Goal: Use online tool/utility: Utilize a website feature to perform a specific function

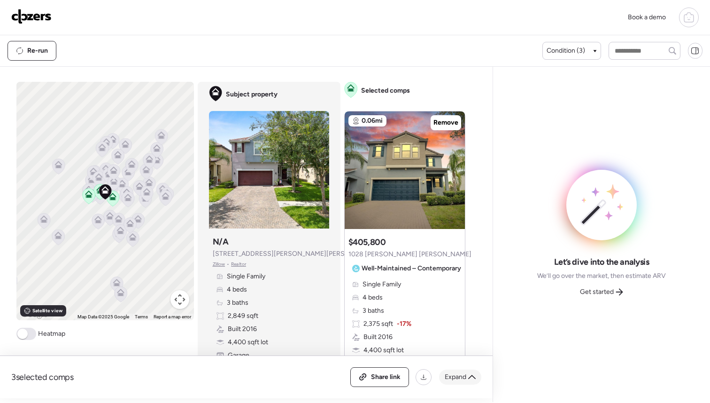
click at [464, 375] on span "Expand" at bounding box center [456, 376] width 22 height 9
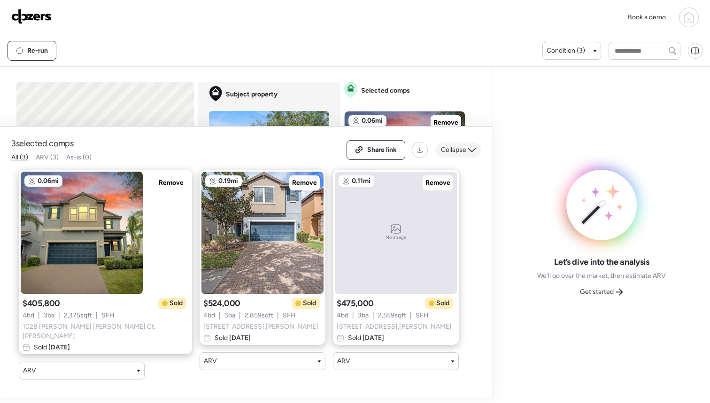
click at [455, 155] on span "Collapse" at bounding box center [453, 149] width 25 height 9
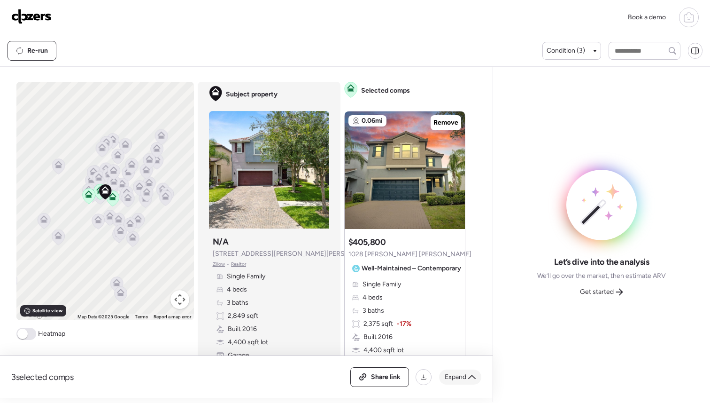
click at [466, 375] on span "Expand" at bounding box center [456, 376] width 22 height 9
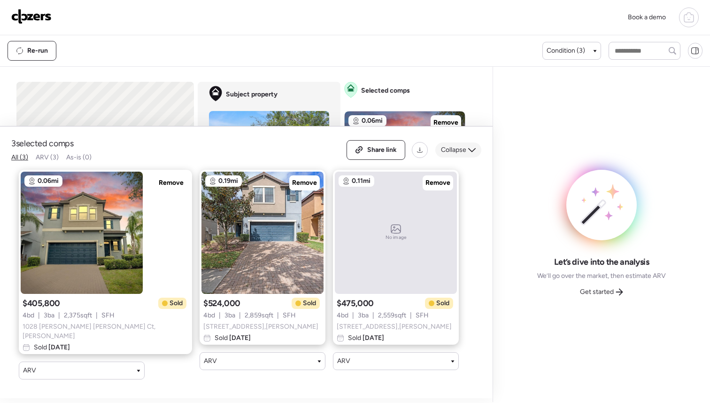
click at [468, 157] on div "Collapse" at bounding box center [459, 149] width 46 height 15
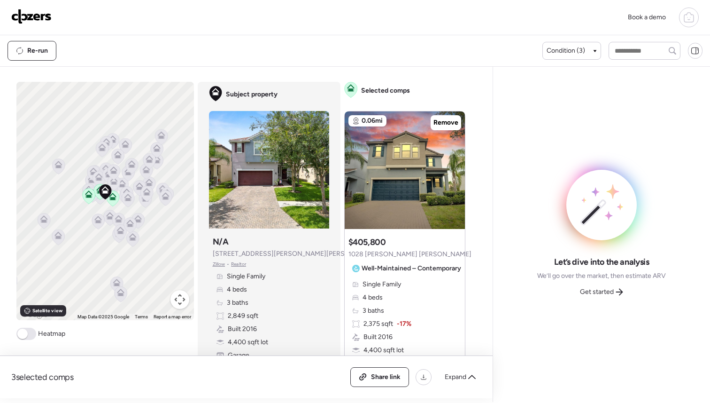
click at [179, 303] on button "Map camera controls" at bounding box center [180, 299] width 19 height 19
click at [156, 251] on button "Zoom in" at bounding box center [156, 252] width 19 height 19
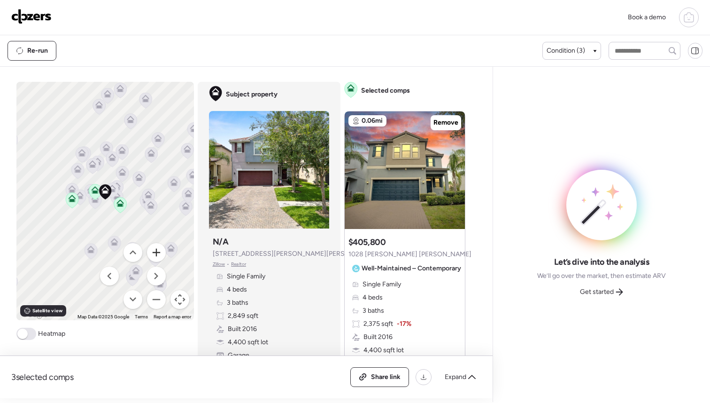
click at [156, 251] on button "Zoom in" at bounding box center [156, 252] width 19 height 19
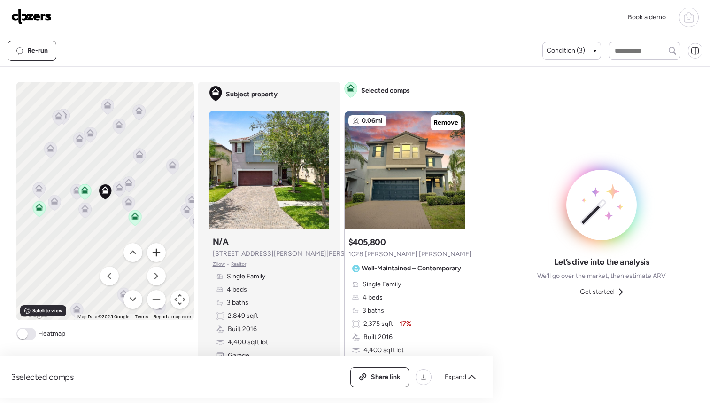
click at [156, 251] on button "Zoom in" at bounding box center [156, 252] width 19 height 19
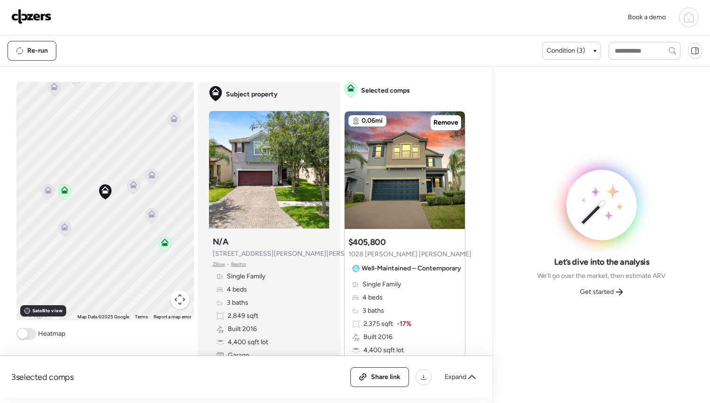
click at [48, 193] on icon at bounding box center [48, 191] width 6 height 3
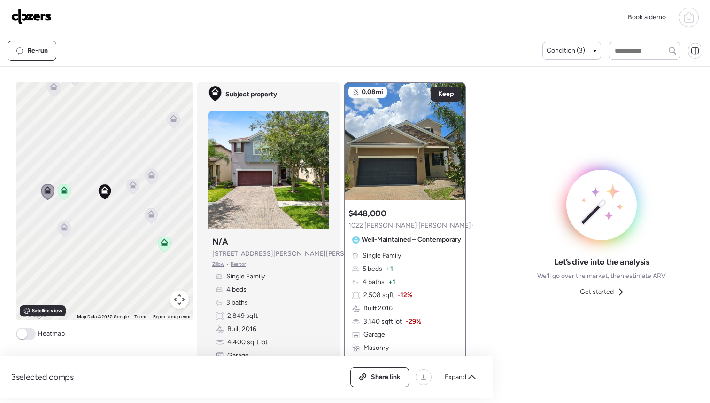
click at [48, 193] on icon at bounding box center [47, 191] width 6 height 3
click at [448, 94] on span "Keep" at bounding box center [446, 93] width 16 height 9
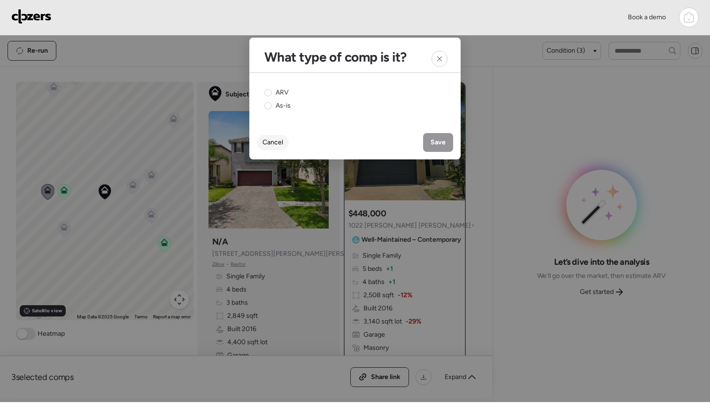
click at [281, 144] on span "Cancel" at bounding box center [273, 142] width 21 height 9
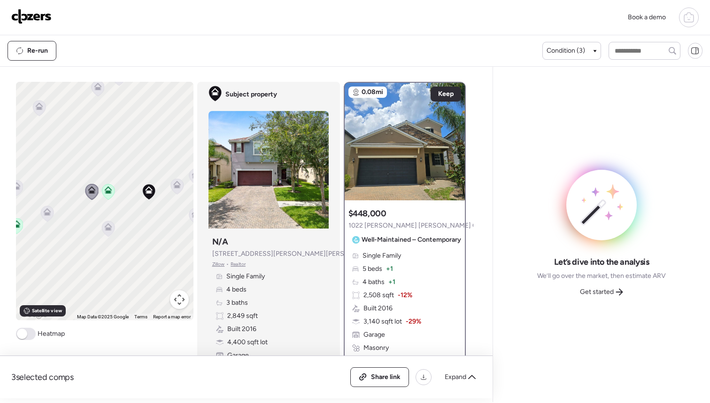
drag, startPoint x: 88, startPoint y: 220, endPoint x: 133, endPoint y: 220, distance: 45.6
click at [133, 220] on div "To activate drag with keyboard, press Alt + Enter. Once in keyboard drag state,…" at bounding box center [105, 201] width 178 height 238
drag, startPoint x: 106, startPoint y: 218, endPoint x: 139, endPoint y: 218, distance: 33.4
click at [139, 217] on div "To activate drag with keyboard, press Alt + Enter. Once in keyboard drag state,…" at bounding box center [105, 201] width 178 height 238
click at [48, 222] on icon at bounding box center [47, 221] width 7 height 4
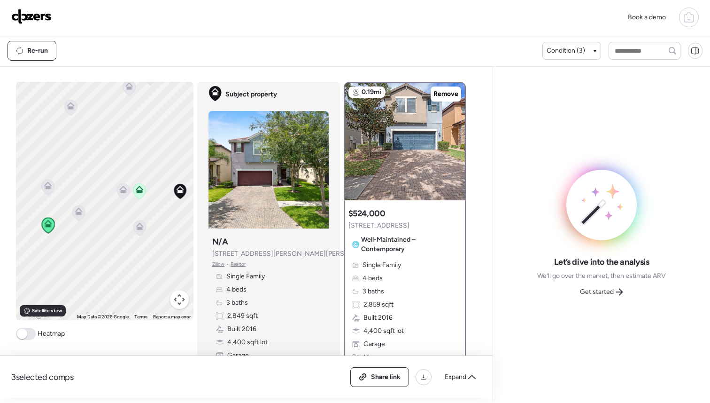
click at [50, 187] on icon at bounding box center [48, 187] width 6 height 3
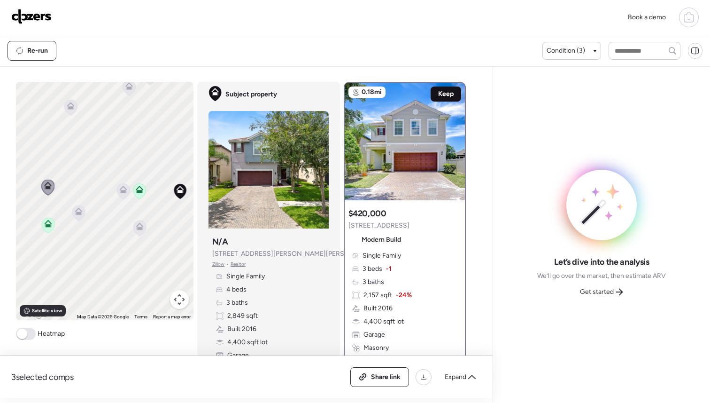
click at [450, 92] on span "Keep" at bounding box center [446, 93] width 16 height 9
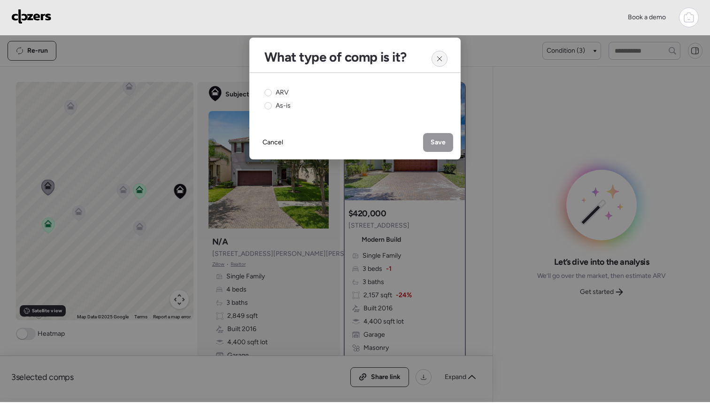
click at [441, 57] on icon at bounding box center [440, 59] width 8 height 8
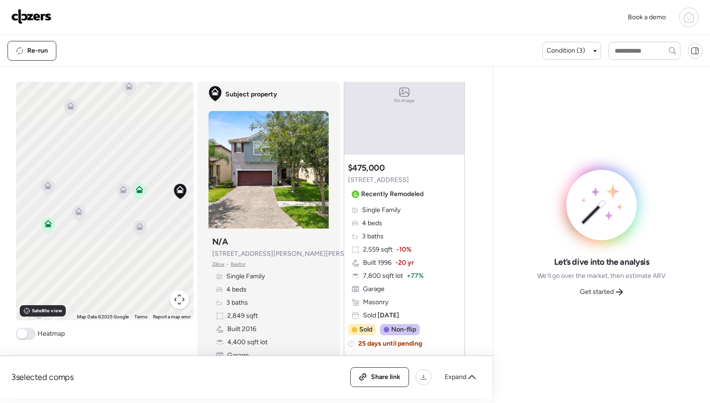
scroll to position [1269, 0]
drag, startPoint x: 401, startPoint y: 187, endPoint x: 347, endPoint y: 187, distance: 54.5
click at [347, 187] on div "Suggested comp $475,000 [STREET_ADDRESS] Recently Remodeled Single Family 4 bed…" at bounding box center [404, 257] width 120 height 201
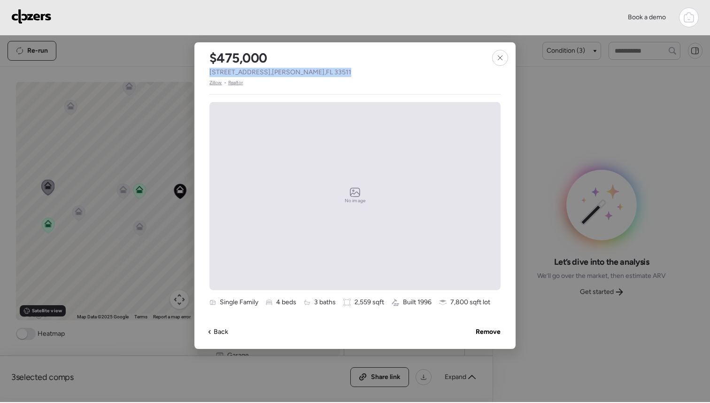
drag, startPoint x: 314, startPoint y: 71, endPoint x: 209, endPoint y: 69, distance: 105.7
click at [209, 69] on div "$475,000 [STREET_ADDRESS] • Realtor" at bounding box center [281, 64] width 172 height 44
copy span "[STREET_ADDRESS]"
click at [487, 329] on span "Remove" at bounding box center [488, 331] width 25 height 9
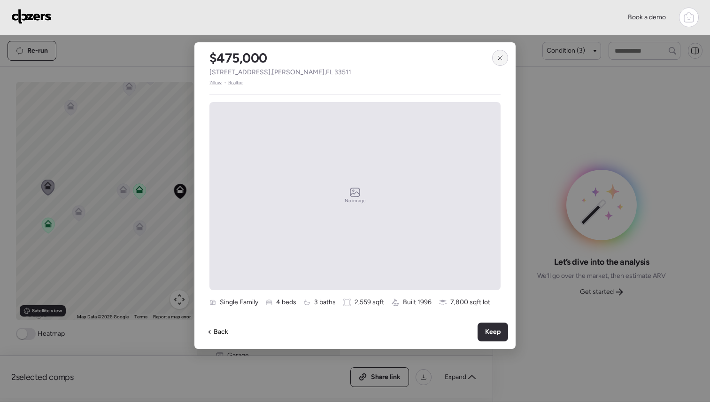
click at [497, 58] on icon at bounding box center [501, 58] width 8 height 8
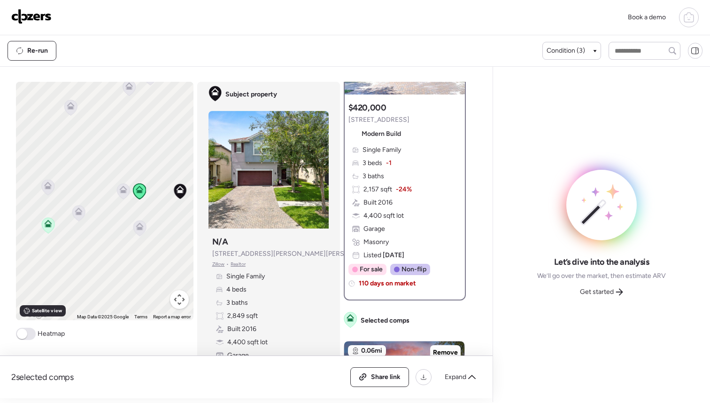
scroll to position [0, 0]
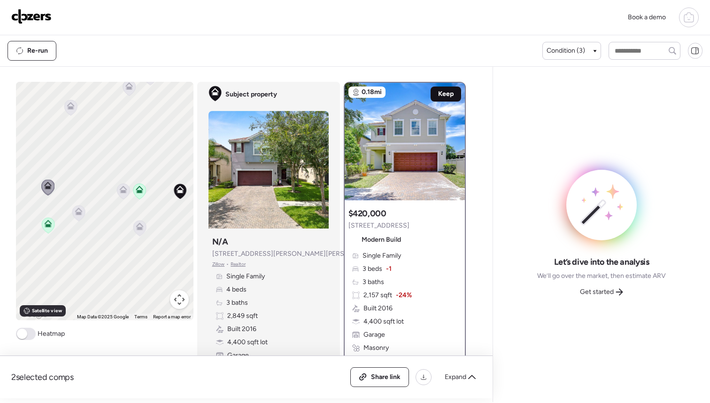
click at [448, 95] on span "Keep" at bounding box center [446, 93] width 16 height 9
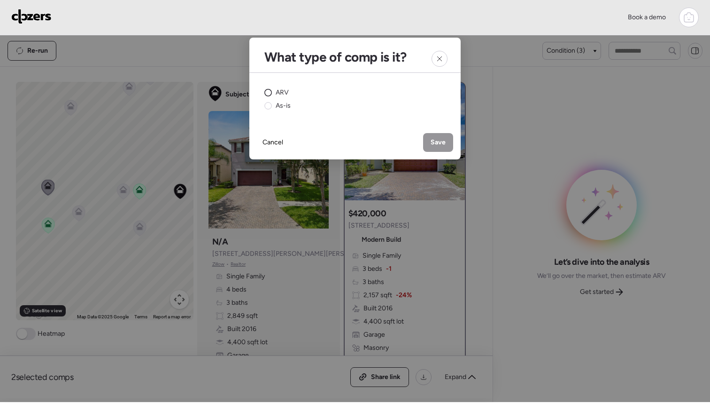
click at [276, 92] on span "ARV" at bounding box center [282, 92] width 13 height 9
click at [435, 142] on span "Save" at bounding box center [438, 142] width 15 height 9
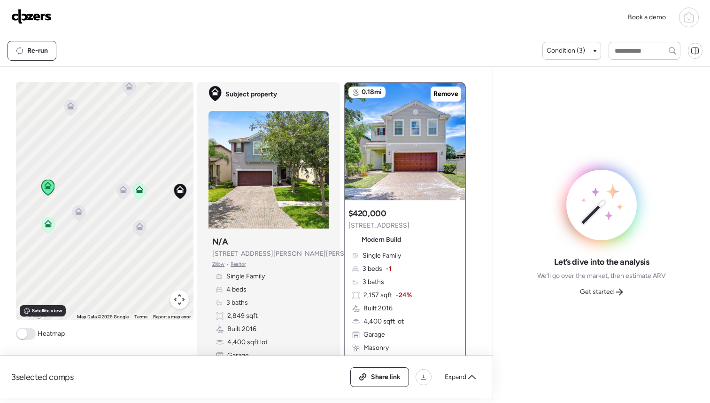
click at [179, 301] on button "Map camera controls" at bounding box center [179, 299] width 19 height 19
click at [154, 299] on button "Zoom out" at bounding box center [156, 299] width 19 height 19
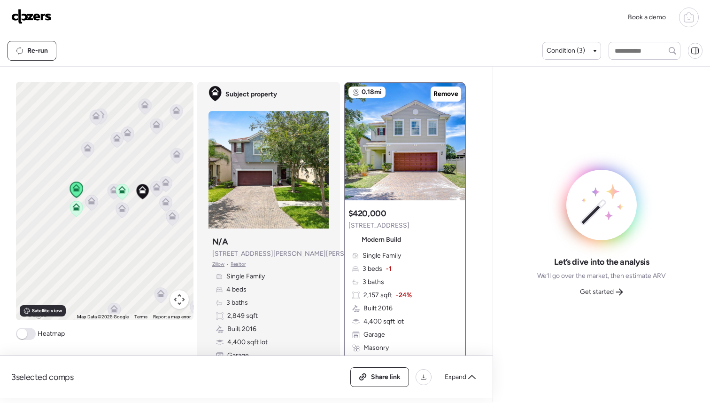
click at [110, 189] on icon at bounding box center [113, 188] width 7 height 4
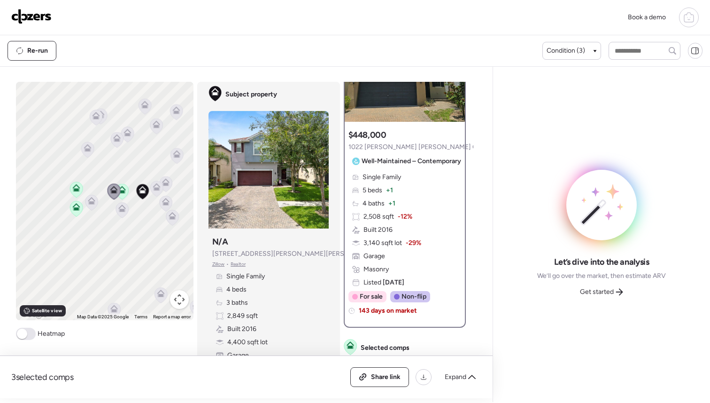
scroll to position [85, 0]
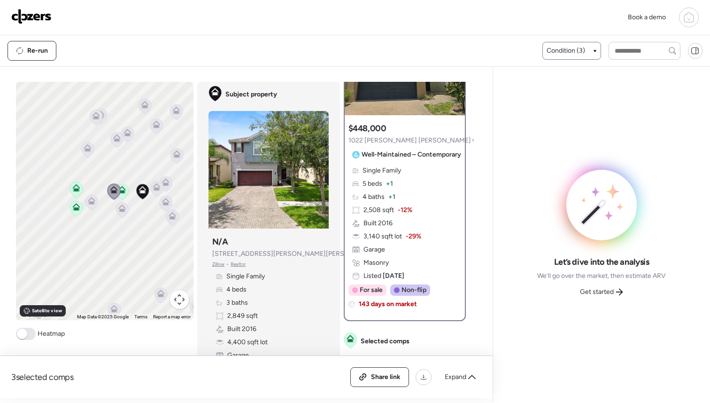
click at [569, 50] on span "Condition (3)" at bounding box center [566, 50] width 39 height 9
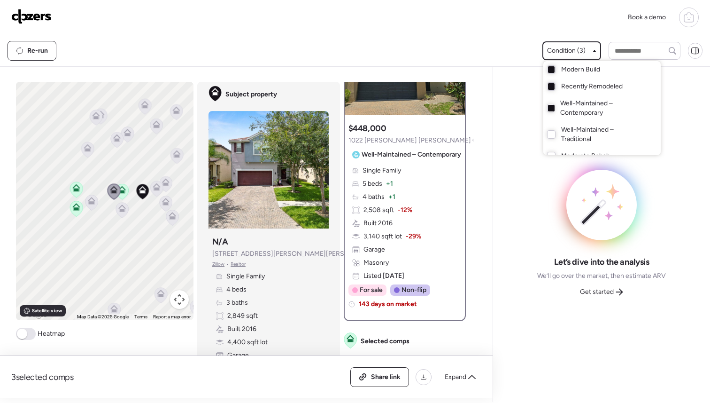
click at [353, 37] on div at bounding box center [355, 175] width 710 height 403
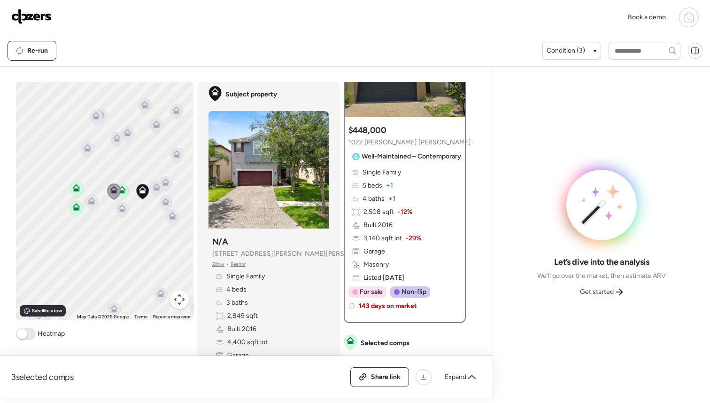
scroll to position [84, 0]
click at [111, 192] on icon at bounding box center [114, 190] width 8 height 8
click at [89, 203] on icon at bounding box center [91, 202] width 6 height 3
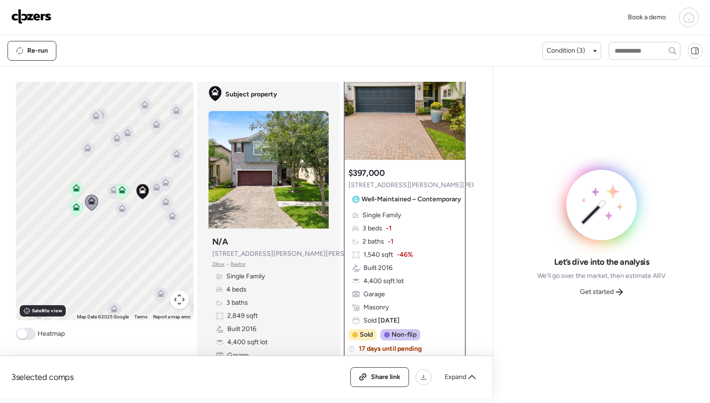
scroll to position [37, 0]
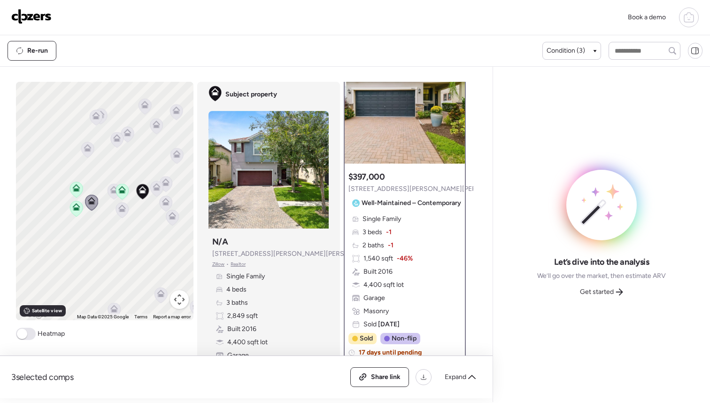
click at [121, 207] on icon at bounding box center [122, 208] width 8 height 8
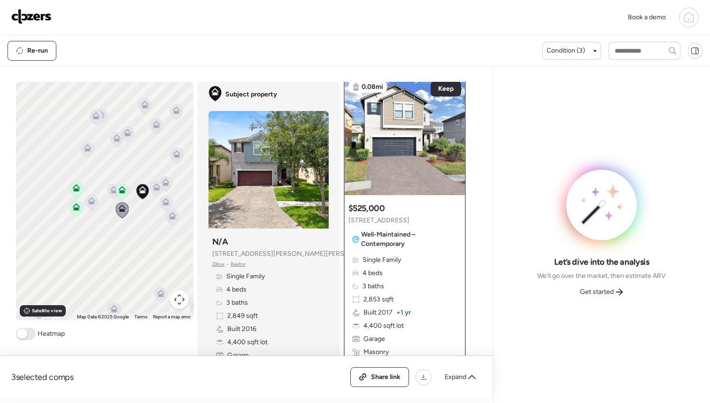
scroll to position [0, 0]
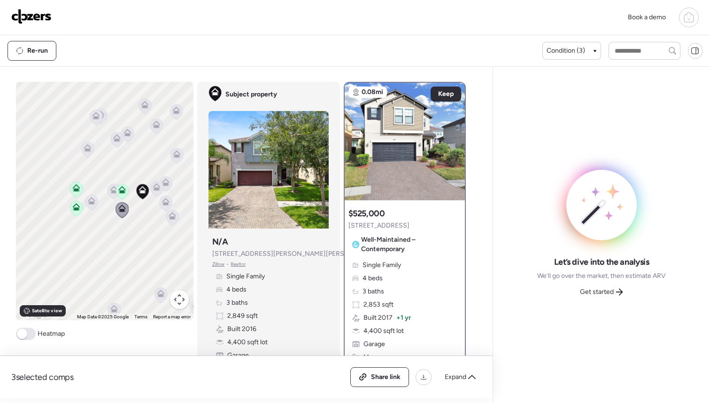
drag, startPoint x: 402, startPoint y: 227, endPoint x: 349, endPoint y: 227, distance: 53.1
click at [349, 227] on div "$525,000 [STREET_ADDRESS] – Contemporary" at bounding box center [405, 232] width 113 height 49
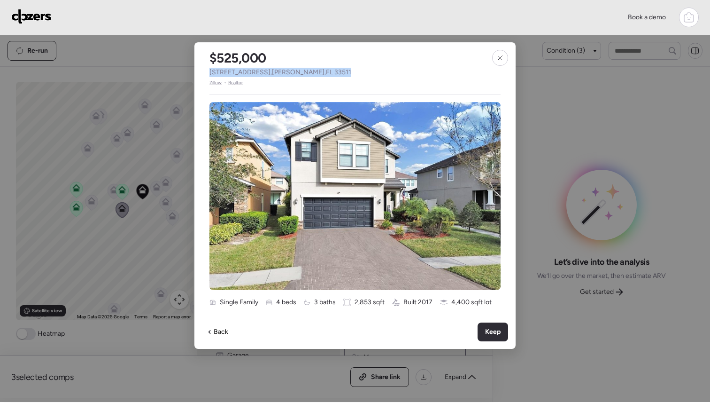
drag, startPoint x: 320, startPoint y: 72, endPoint x: 201, endPoint y: 72, distance: 118.4
click at [201, 72] on div "$525,000 [STREET_ADDRESS] • Realtor" at bounding box center [281, 64] width 172 height 44
copy span "[STREET_ADDRESS]"
click at [493, 332] on span "Keep" at bounding box center [493, 331] width 16 height 9
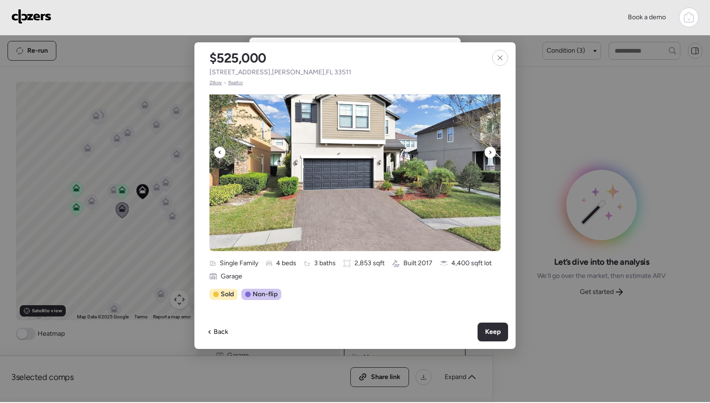
scroll to position [42, 0]
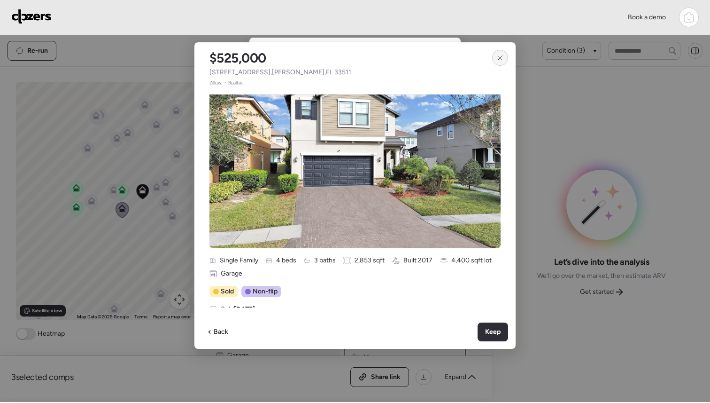
click at [502, 57] on icon at bounding box center [501, 58] width 8 height 8
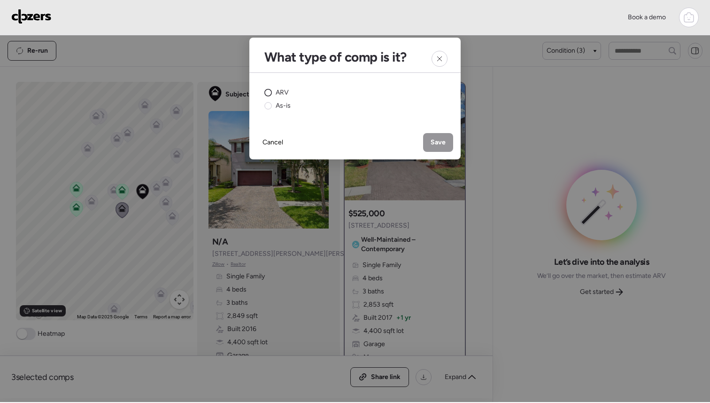
click at [281, 94] on span "ARV" at bounding box center [282, 92] width 13 height 9
click at [443, 57] on icon at bounding box center [440, 59] width 8 height 8
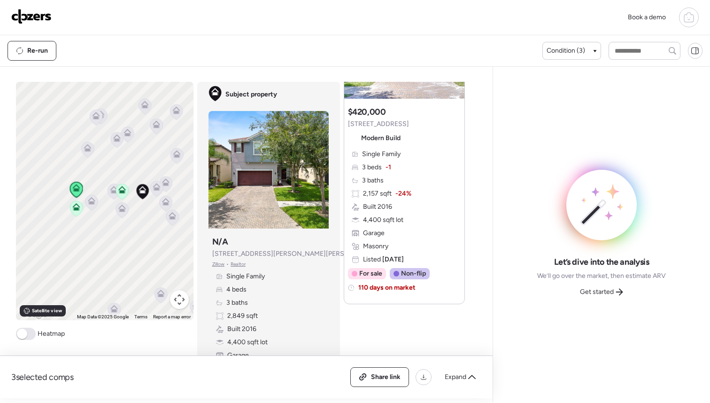
scroll to position [1342, 0]
click at [180, 302] on button "Map camera controls" at bounding box center [179, 299] width 19 height 19
click at [155, 298] on button "Zoom out" at bounding box center [156, 299] width 19 height 19
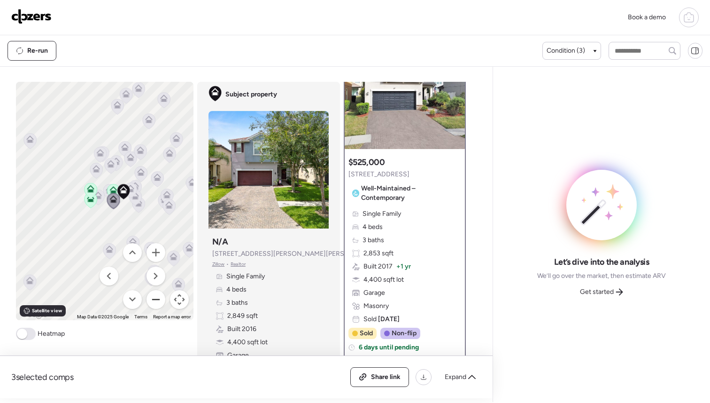
scroll to position [0, 0]
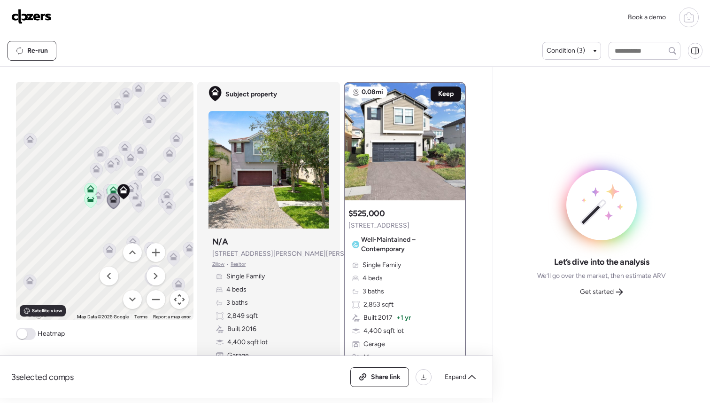
click at [445, 91] on span "Keep" at bounding box center [446, 93] width 16 height 9
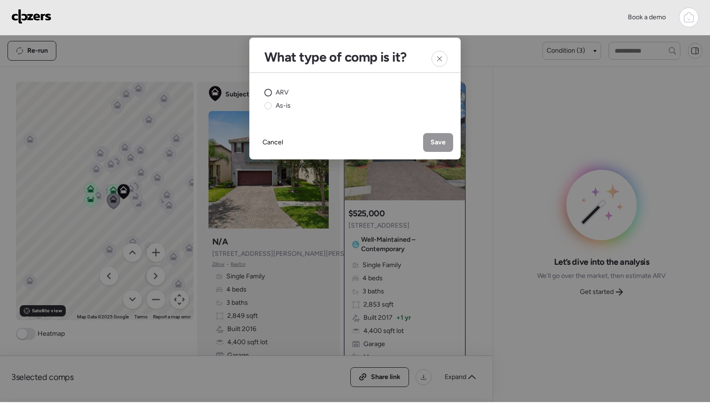
click at [273, 92] on div "ARV" at bounding box center [277, 92] width 24 height 9
click at [433, 137] on div "Save" at bounding box center [438, 142] width 30 height 19
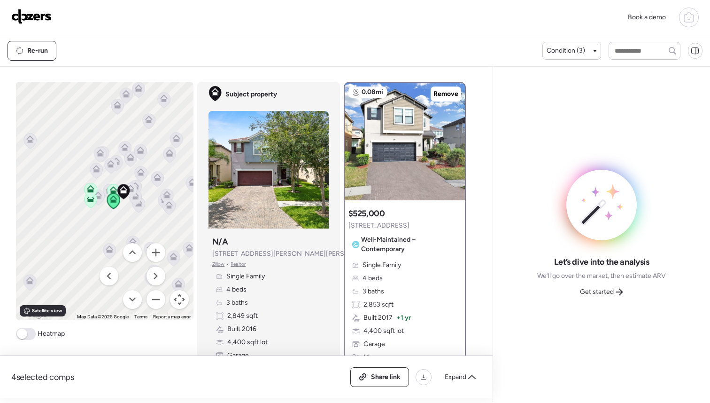
click at [23, 337] on span at bounding box center [22, 333] width 10 height 10
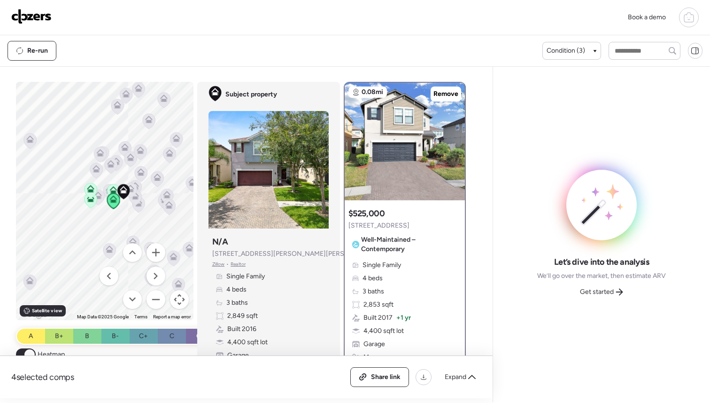
click at [25, 351] on span at bounding box center [29, 354] width 10 height 10
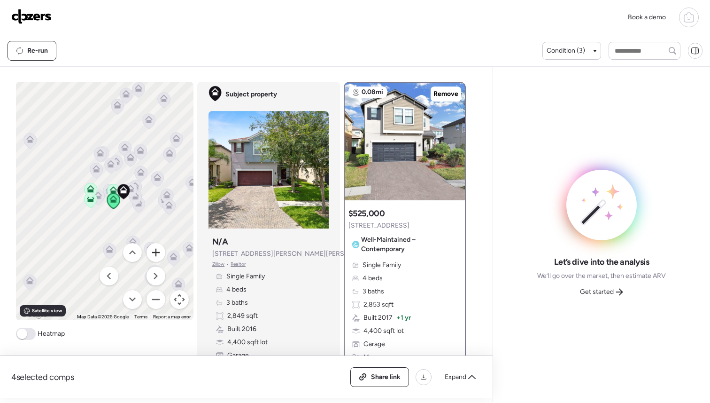
click at [155, 254] on button "Zoom in" at bounding box center [156, 252] width 19 height 19
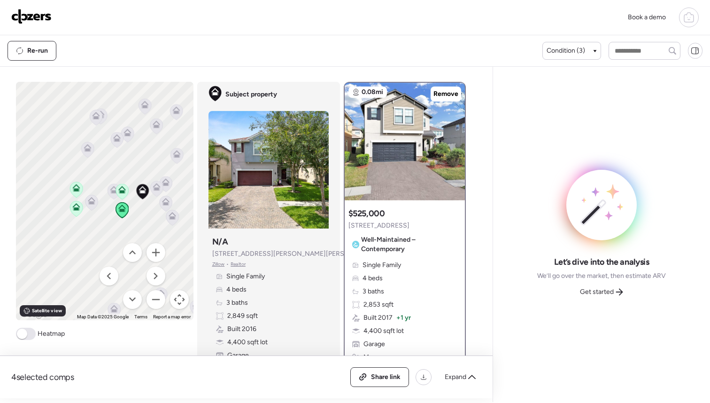
click at [110, 188] on icon at bounding box center [114, 190] width 8 height 8
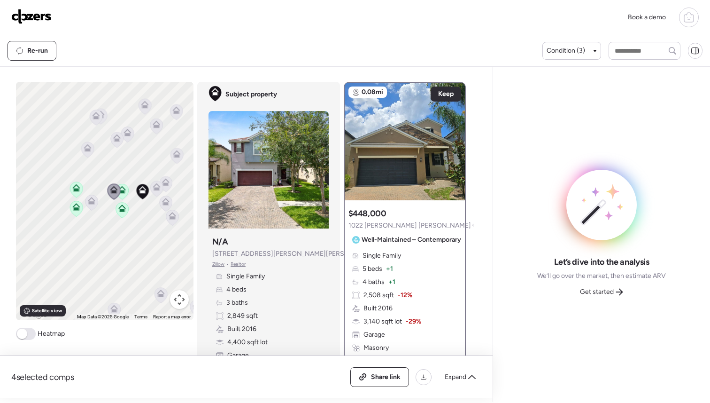
click at [93, 201] on icon at bounding box center [92, 201] width 8 height 8
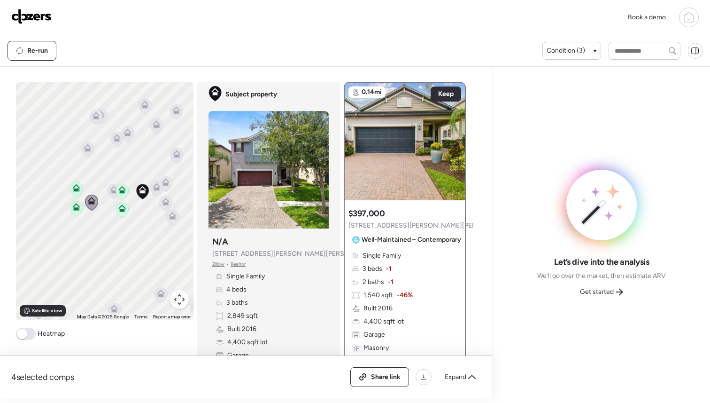
click at [158, 188] on icon at bounding box center [156, 188] width 6 height 3
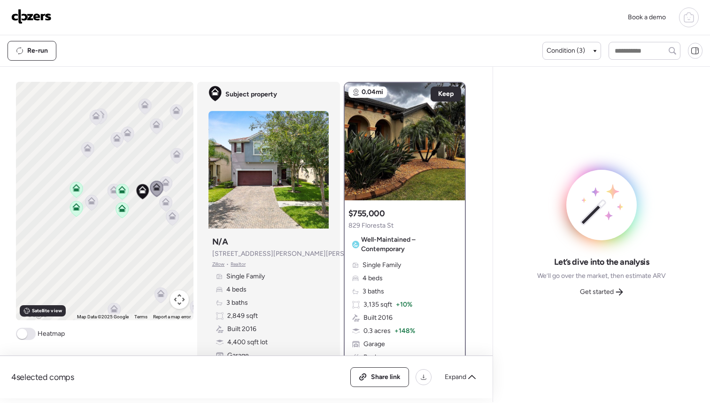
click at [117, 144] on icon at bounding box center [116, 140] width 13 height 16
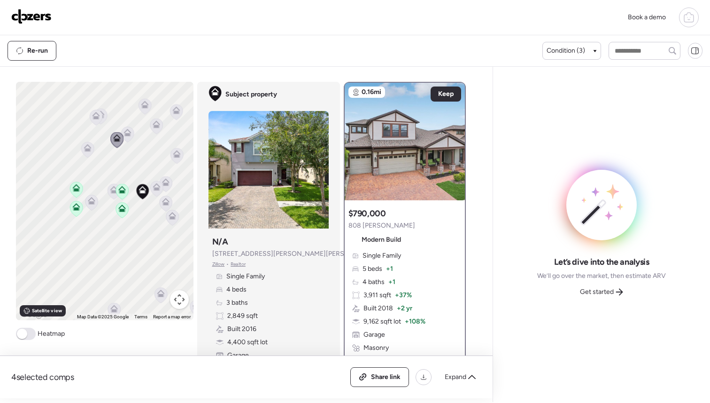
click at [129, 135] on icon at bounding box center [127, 134] width 6 height 3
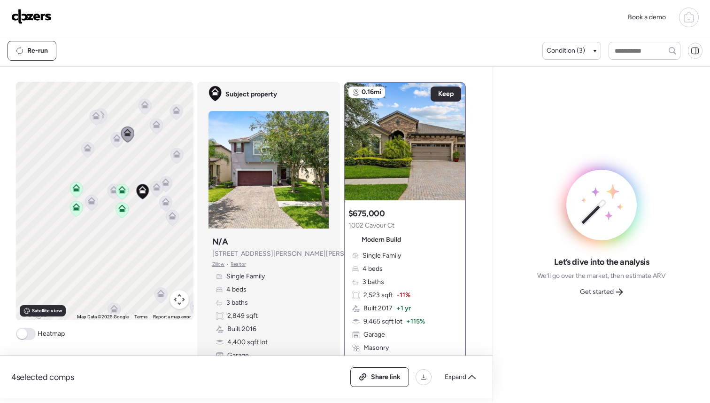
click at [92, 154] on icon at bounding box center [87, 150] width 13 height 16
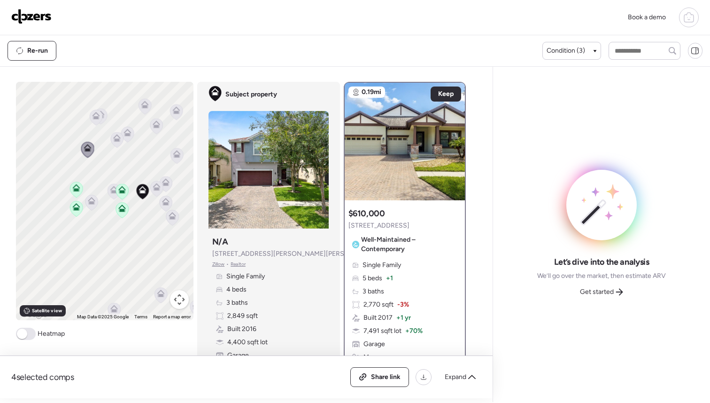
click at [91, 199] on icon at bounding box center [92, 201] width 8 height 8
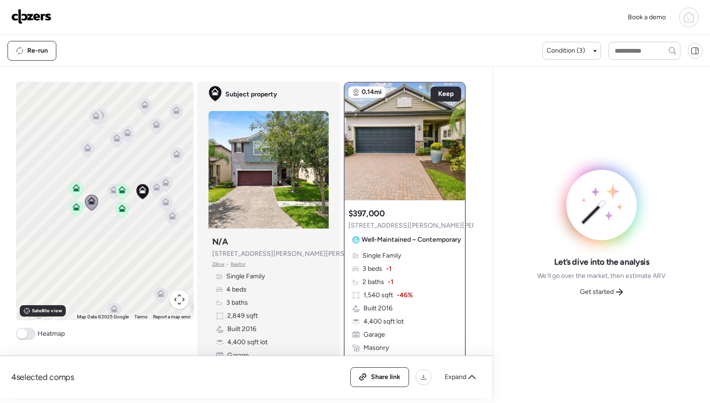
click at [172, 218] on icon at bounding box center [172, 217] width 6 height 3
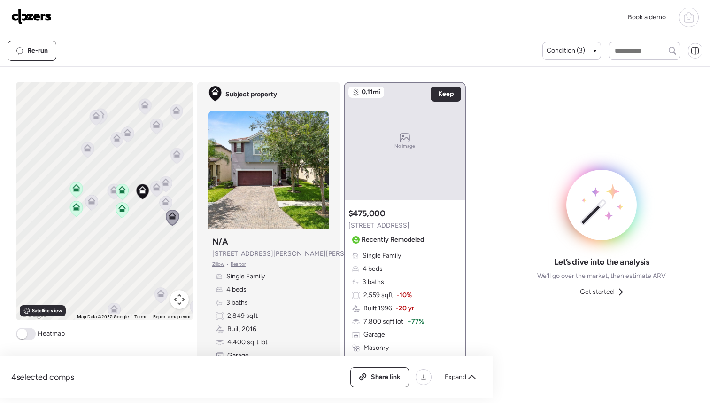
click at [167, 202] on icon at bounding box center [166, 202] width 8 height 8
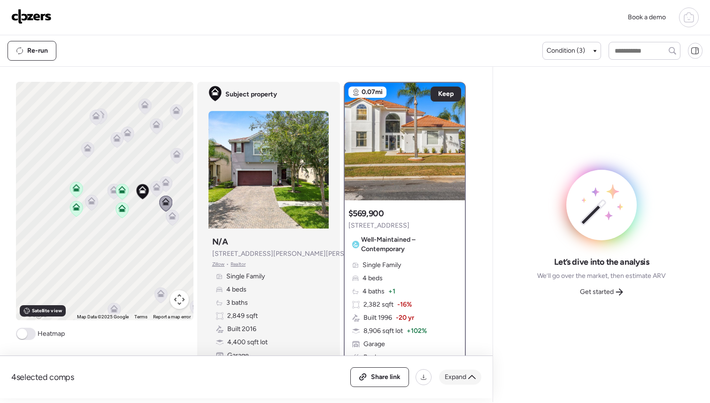
click at [469, 373] on div "Expand" at bounding box center [460, 376] width 42 height 15
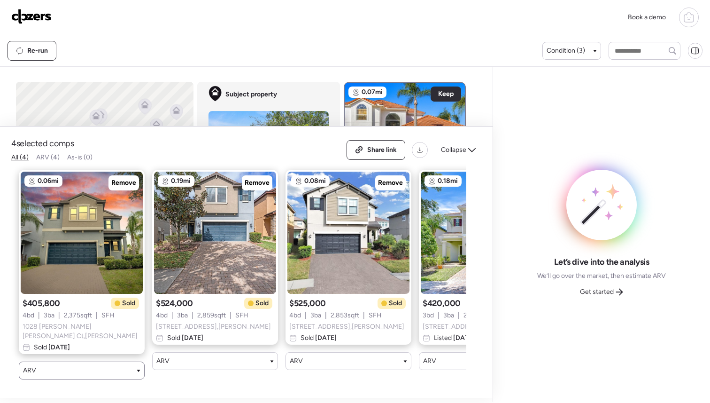
click at [98, 369] on div "ARV" at bounding box center [81, 370] width 117 height 9
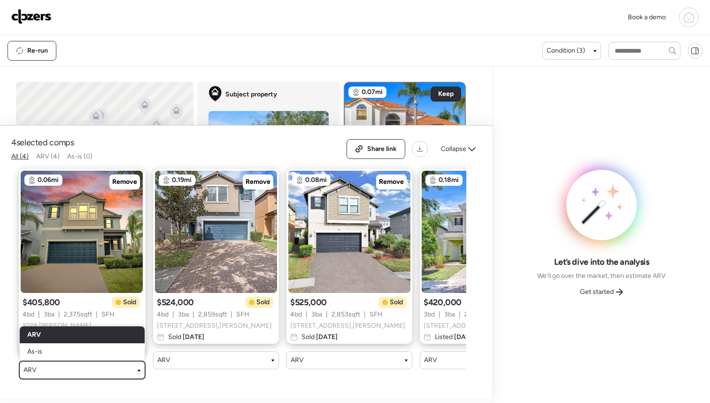
click at [98, 369] on div at bounding box center [355, 235] width 710 height 273
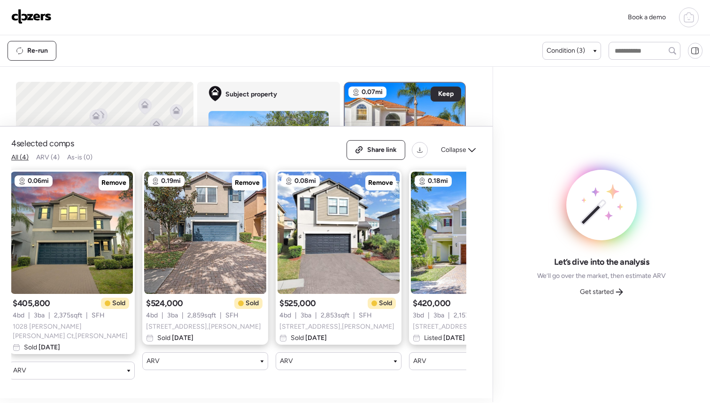
scroll to position [0, 9]
click at [98, 366] on div "ARV" at bounding box center [72, 370] width 117 height 9
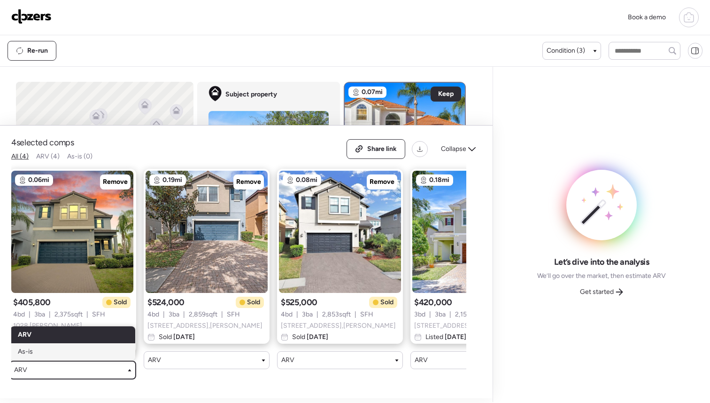
click at [86, 349] on div "As-is" at bounding box center [72, 351] width 125 height 17
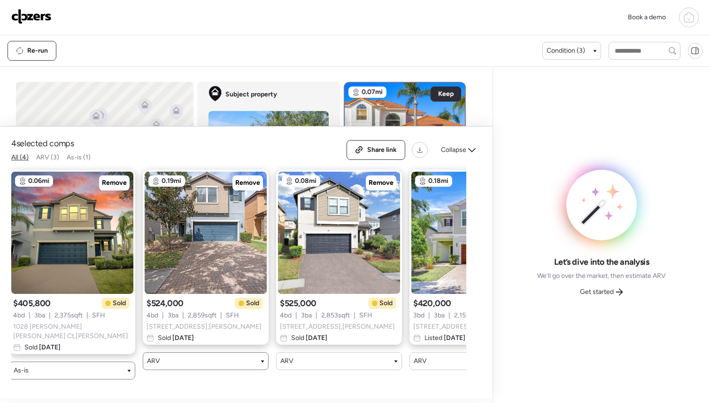
click at [160, 366] on div "ARV" at bounding box center [205, 360] width 117 height 9
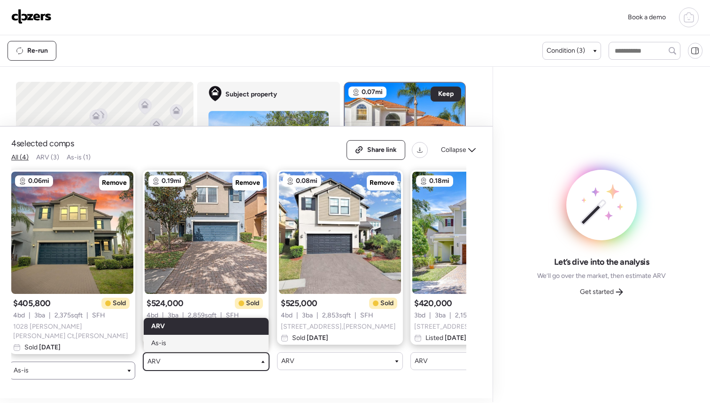
click at [165, 348] on span "As-is" at bounding box center [158, 342] width 15 height 9
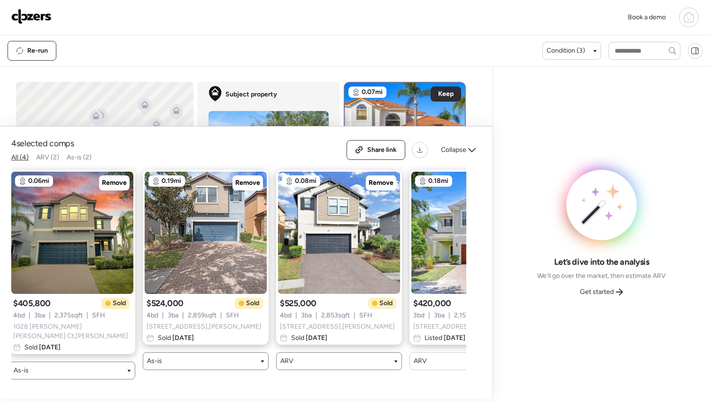
click at [295, 366] on div "ARV" at bounding box center [339, 360] width 117 height 9
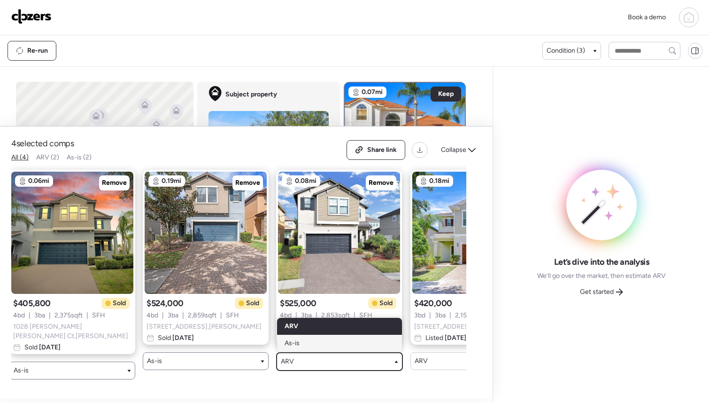
click at [296, 348] on span "As-is" at bounding box center [292, 342] width 15 height 9
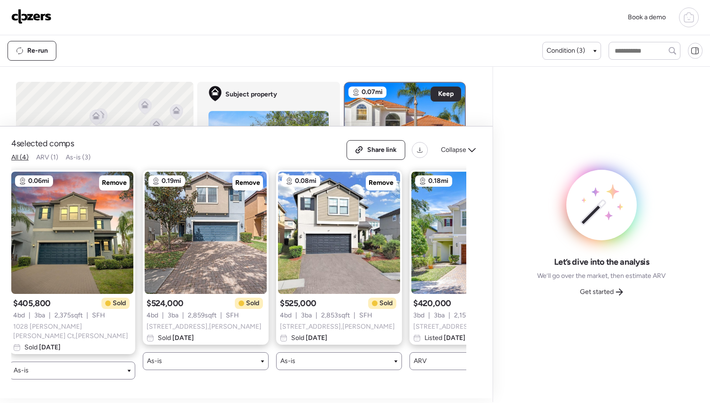
click at [420, 366] on span "ARV" at bounding box center [420, 360] width 13 height 9
click at [425, 348] on span "As-is" at bounding box center [425, 342] width 15 height 9
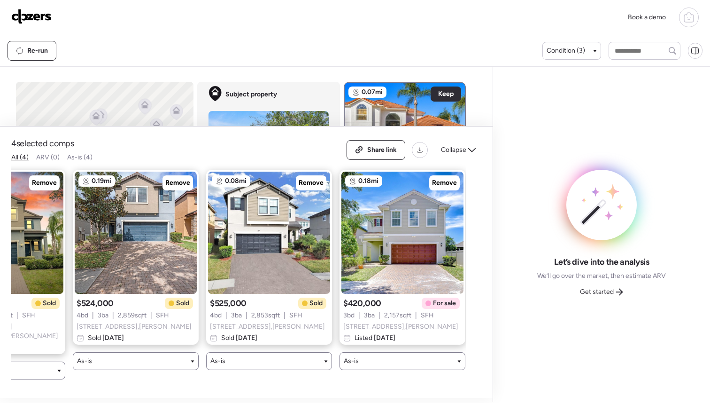
scroll to position [0, 86]
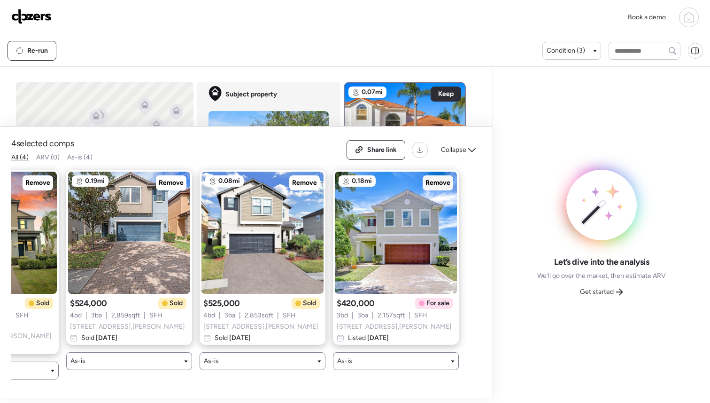
click at [438, 187] on span "Remove" at bounding box center [438, 182] width 25 height 9
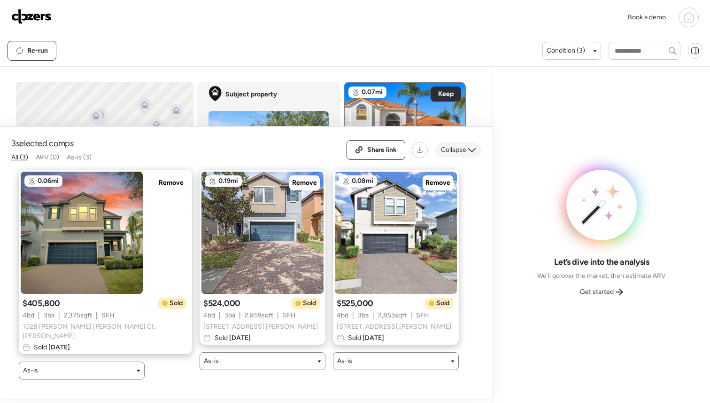
click at [469, 152] on icon at bounding box center [472, 150] width 8 height 4
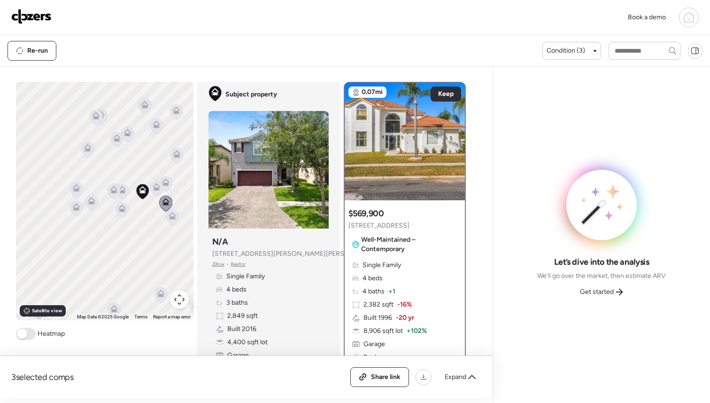
click at [105, 117] on icon at bounding box center [100, 117] width 13 height 16
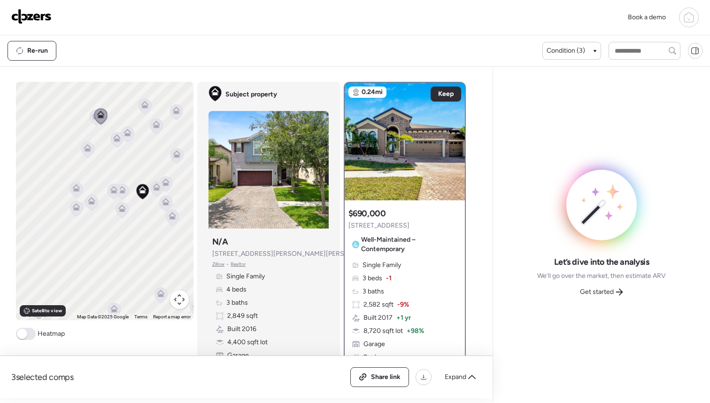
click at [92, 117] on icon at bounding box center [96, 116] width 8 height 8
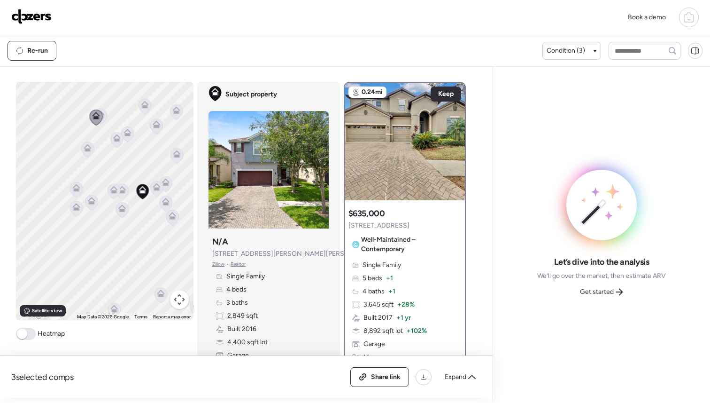
click at [87, 148] on icon at bounding box center [88, 148] width 8 height 8
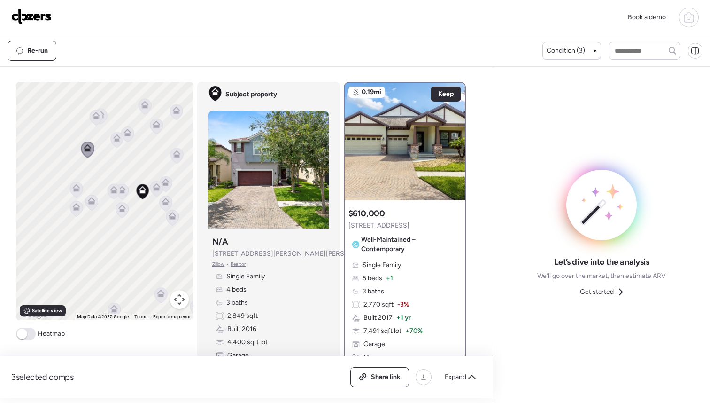
click at [77, 188] on icon at bounding box center [76, 188] width 8 height 8
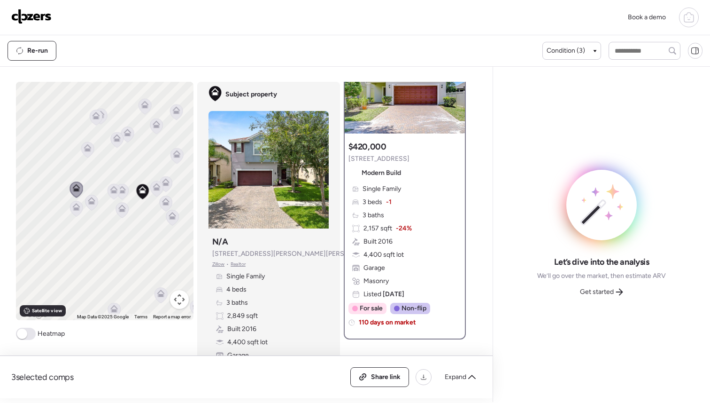
scroll to position [82, 0]
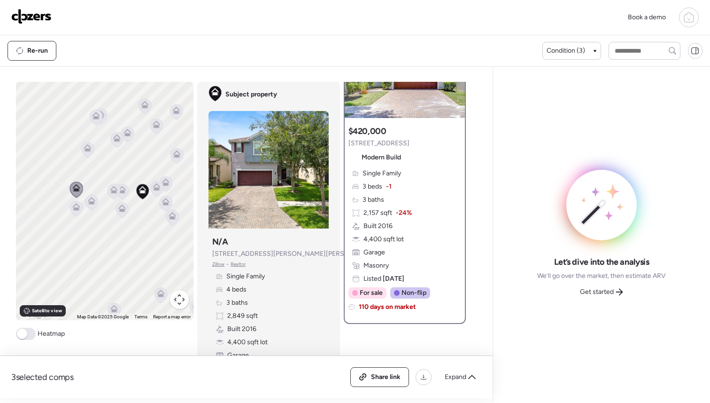
click at [78, 209] on icon at bounding box center [76, 208] width 6 height 3
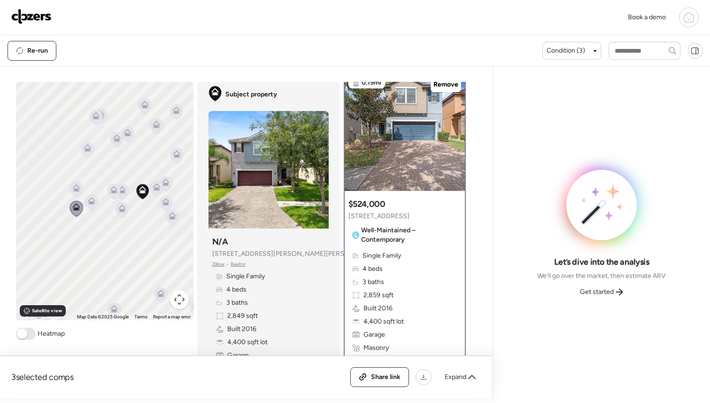
scroll to position [0, 0]
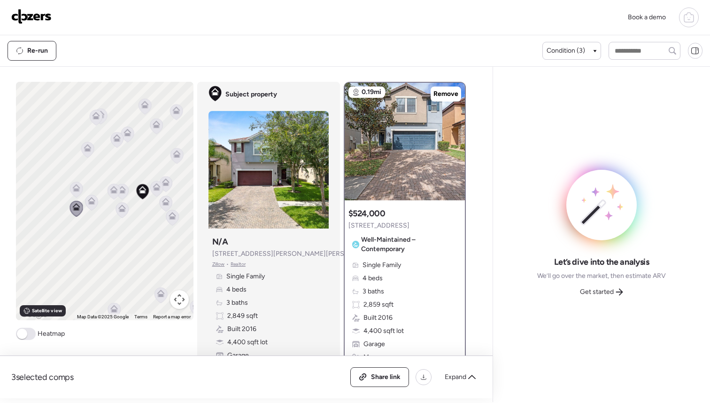
click at [93, 201] on icon at bounding box center [92, 201] width 8 height 8
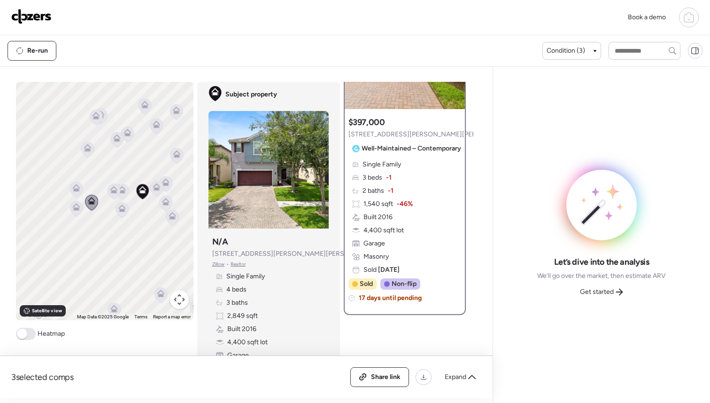
scroll to position [100, 0]
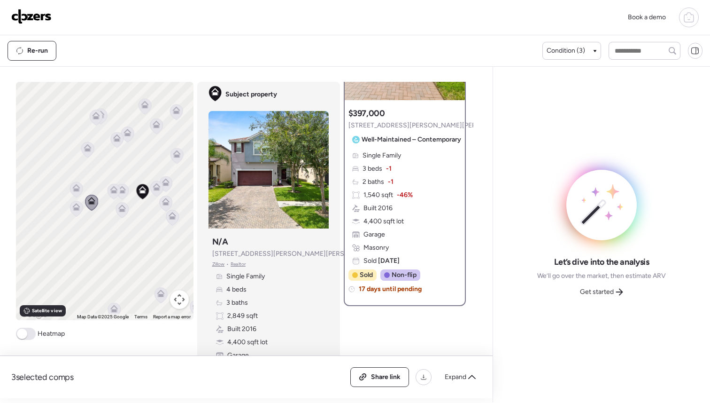
click at [120, 211] on icon at bounding box center [122, 210] width 6 height 3
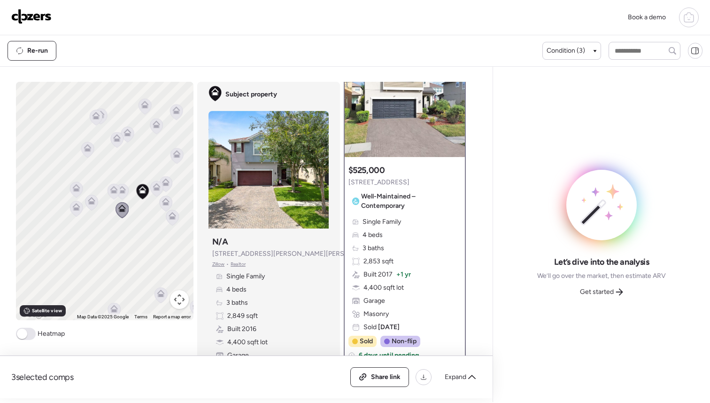
scroll to position [40, 0]
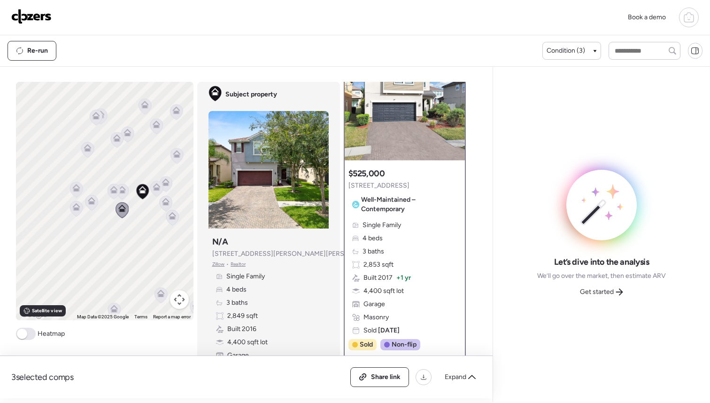
click at [111, 193] on icon at bounding box center [114, 190] width 8 height 8
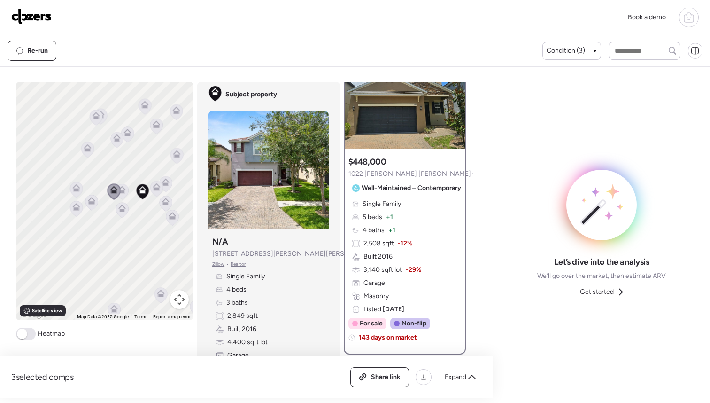
scroll to position [50, 0]
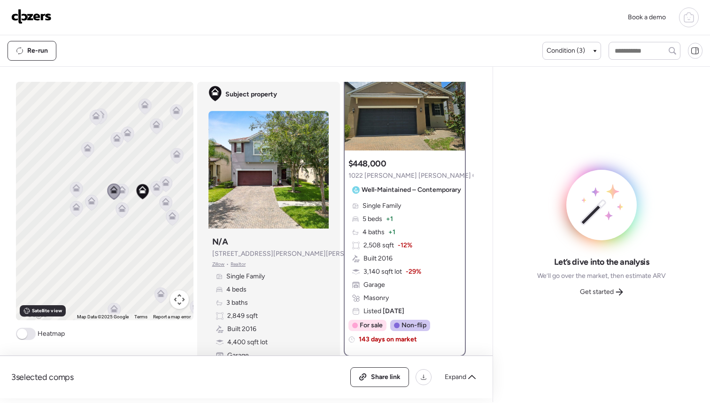
click at [126, 190] on icon at bounding box center [122, 192] width 13 height 16
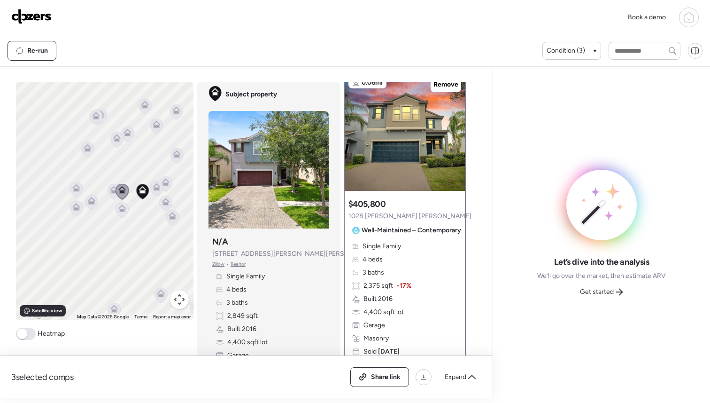
scroll to position [0, 0]
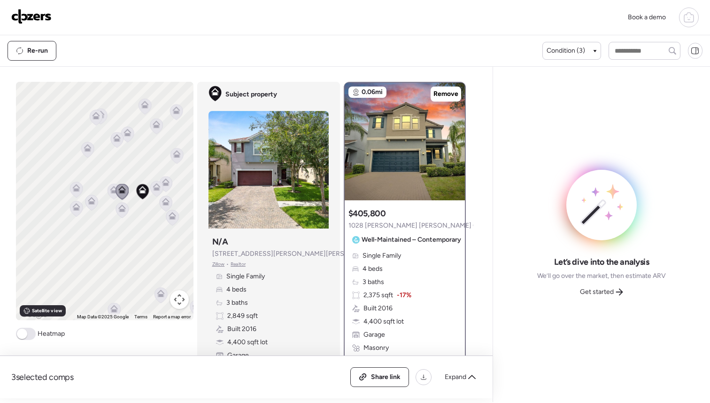
click at [112, 192] on icon at bounding box center [113, 191] width 6 height 3
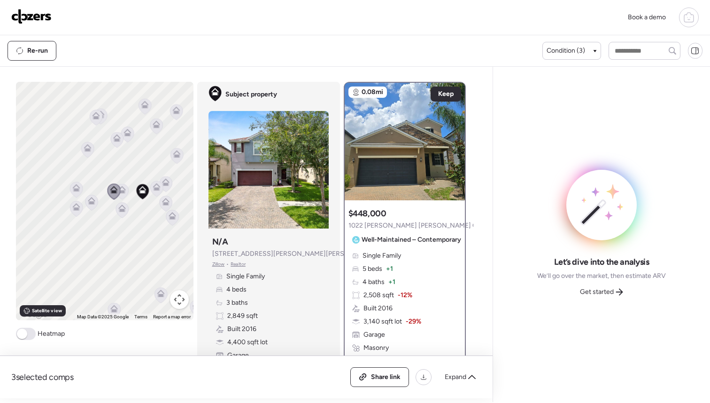
click at [155, 189] on icon at bounding box center [156, 188] width 6 height 3
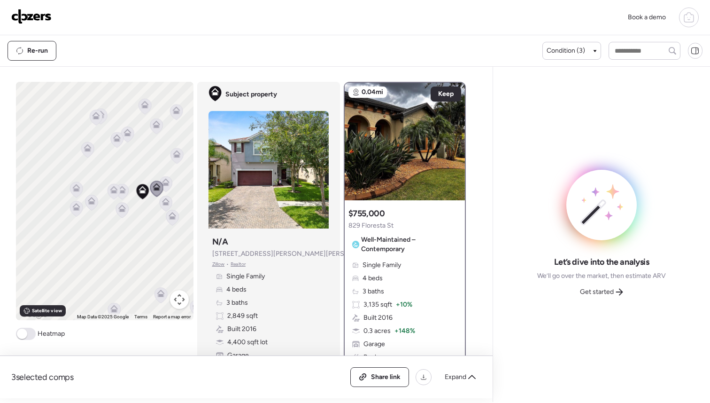
click at [166, 185] on icon at bounding box center [166, 183] width 6 height 3
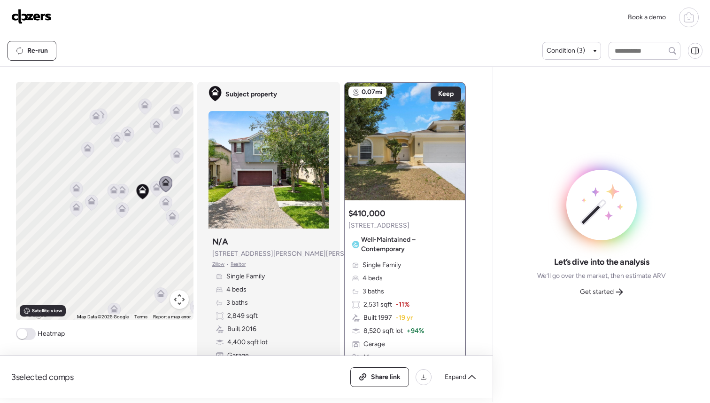
click at [114, 310] on icon at bounding box center [114, 310] width 6 height 3
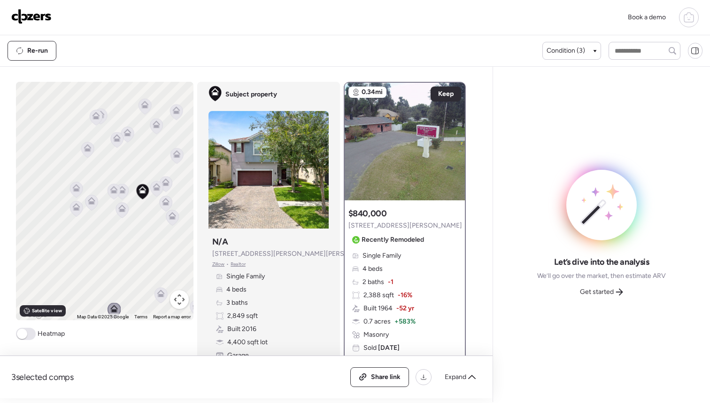
click at [162, 295] on icon at bounding box center [160, 295] width 6 height 3
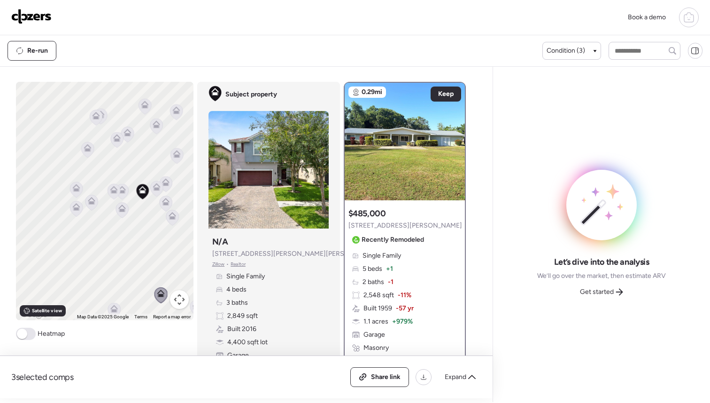
click at [172, 216] on icon at bounding box center [173, 216] width 8 height 8
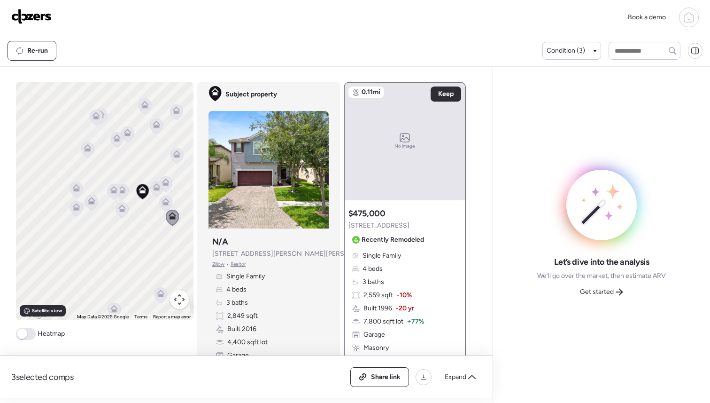
click at [164, 201] on icon at bounding box center [166, 202] width 8 height 8
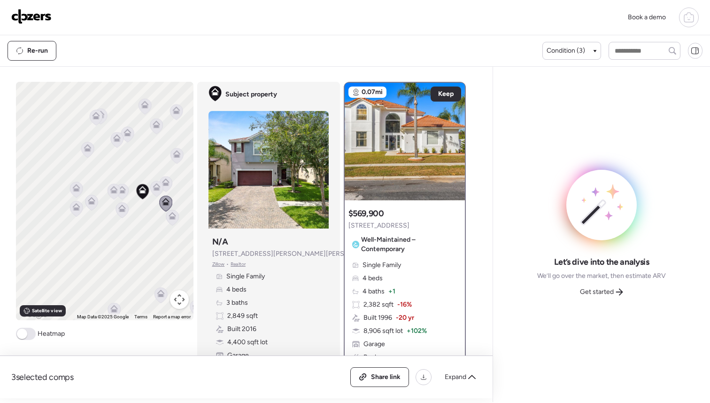
click at [168, 184] on icon at bounding box center [166, 183] width 6 height 3
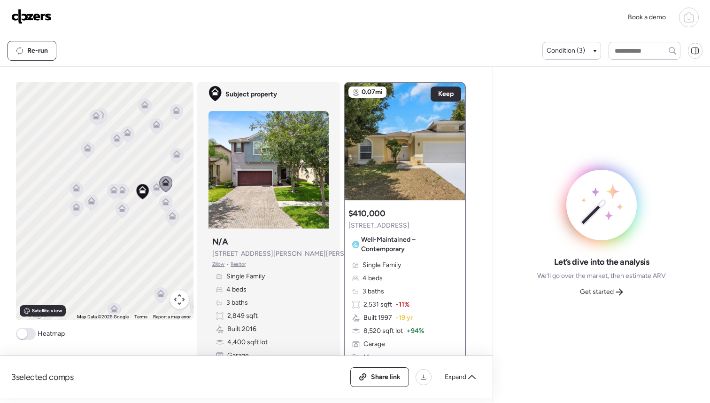
click at [179, 154] on icon at bounding box center [176, 152] width 7 height 4
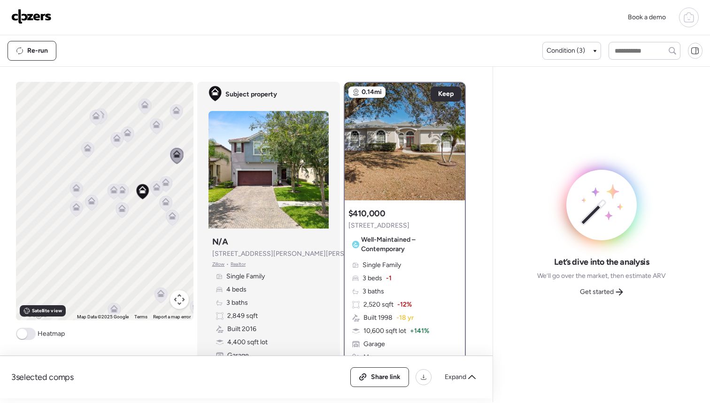
click at [177, 110] on icon at bounding box center [176, 110] width 8 height 8
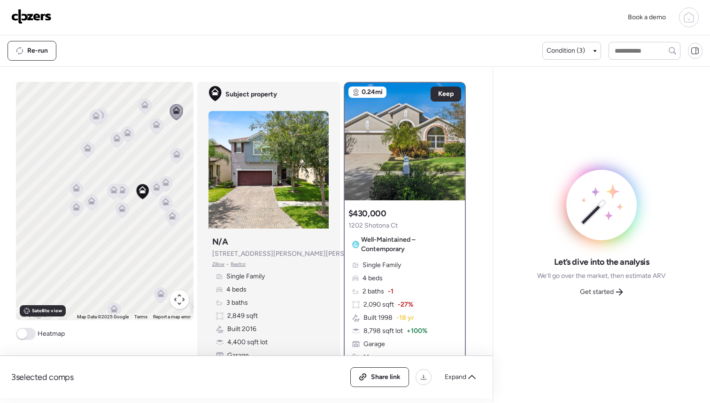
click at [156, 127] on icon at bounding box center [156, 126] width 6 height 3
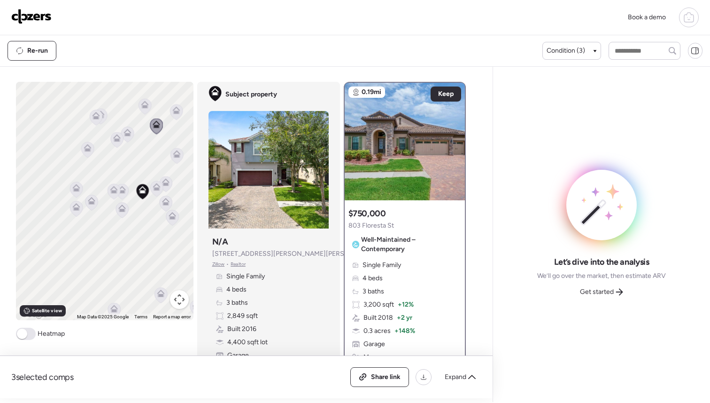
click at [177, 113] on icon at bounding box center [176, 111] width 6 height 3
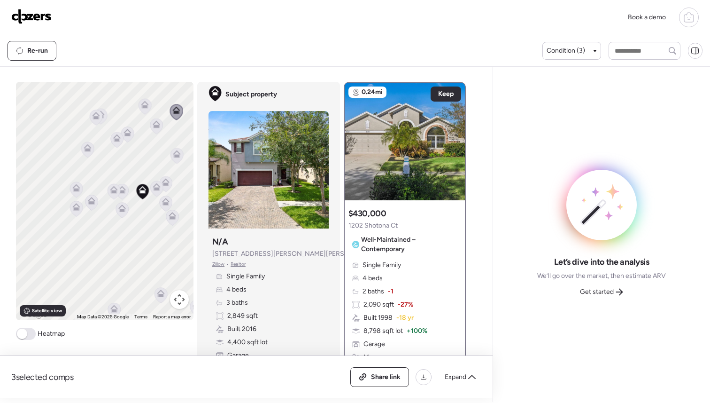
click at [149, 110] on icon at bounding box center [145, 107] width 13 height 16
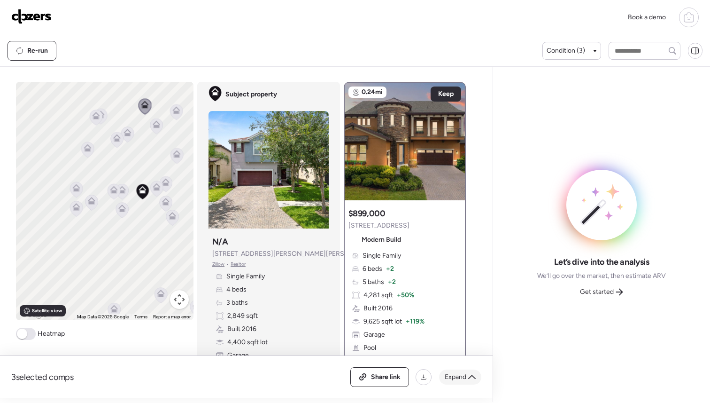
click at [473, 374] on icon at bounding box center [472, 377] width 8 height 8
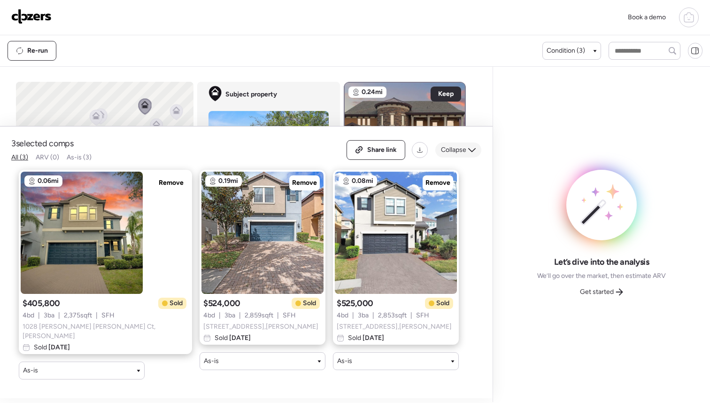
click at [473, 154] on icon at bounding box center [472, 150] width 8 height 8
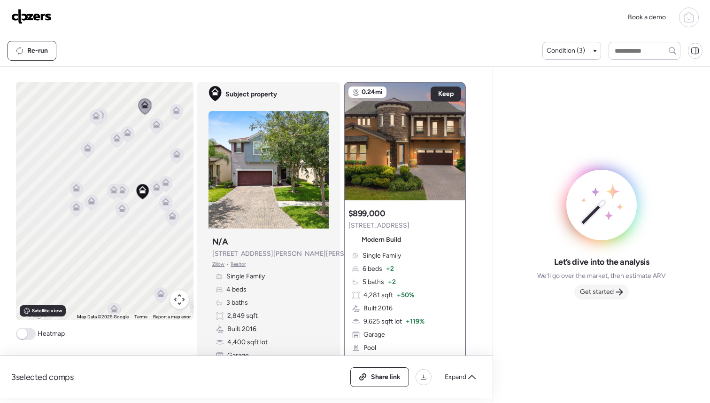
click at [599, 293] on span "Get started" at bounding box center [597, 291] width 34 height 9
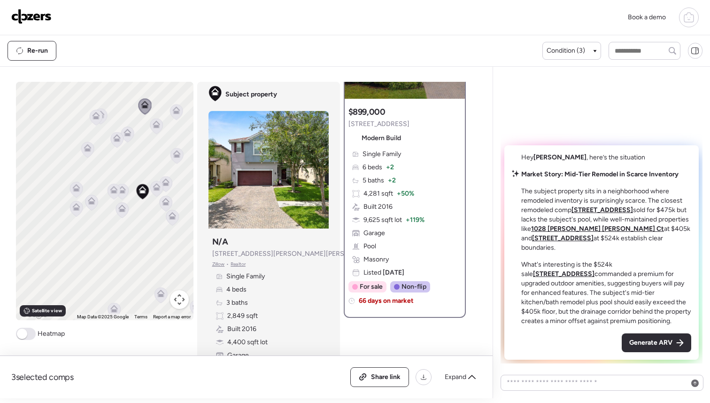
scroll to position [115, 0]
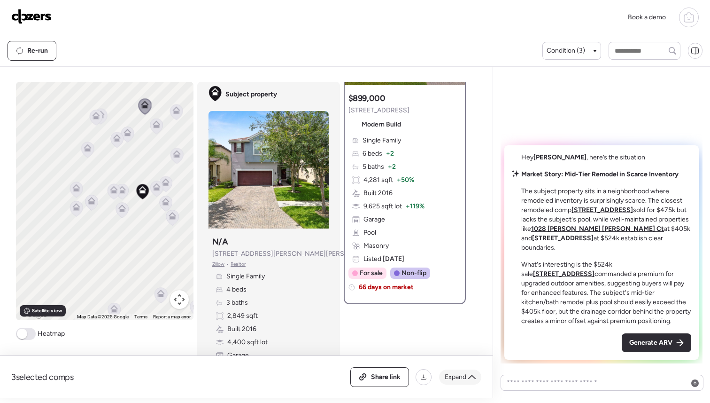
click at [475, 374] on icon at bounding box center [472, 377] width 8 height 8
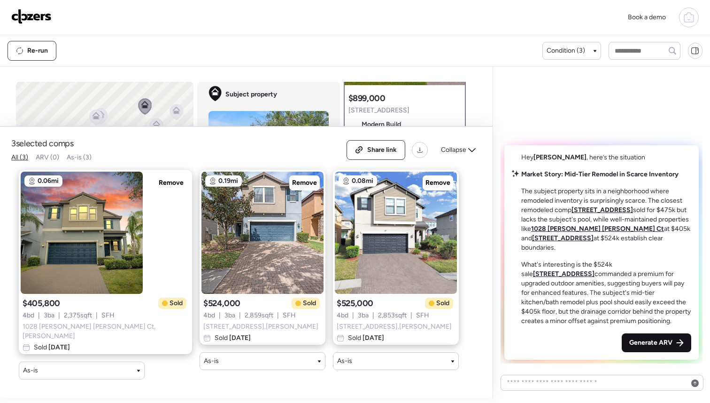
click at [657, 343] on span "Generate ARV" at bounding box center [651, 342] width 43 height 9
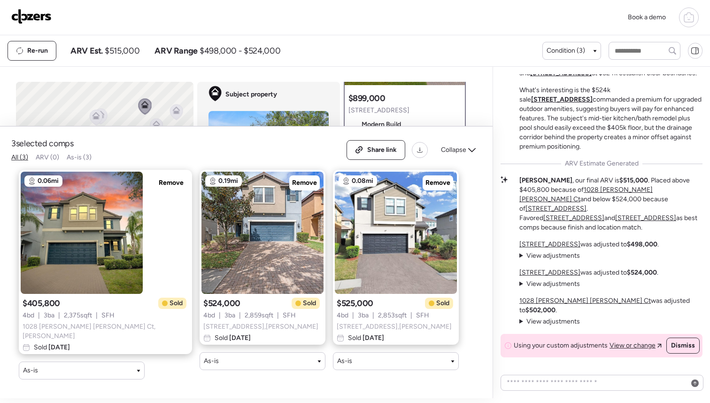
scroll to position [0, 0]
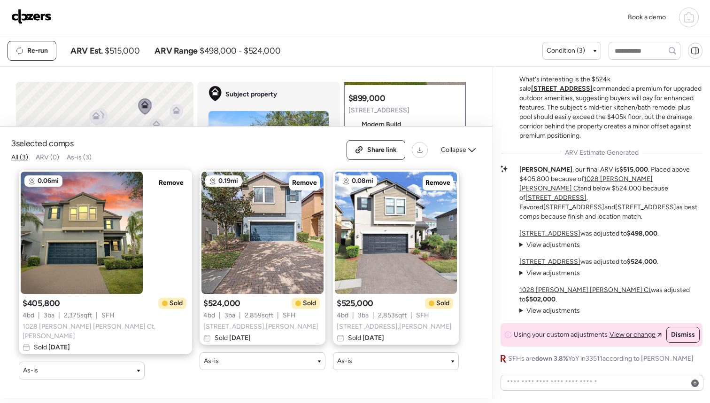
click at [521, 249] on summary "View adjustments Hide adjustments" at bounding box center [550, 244] width 61 height 9
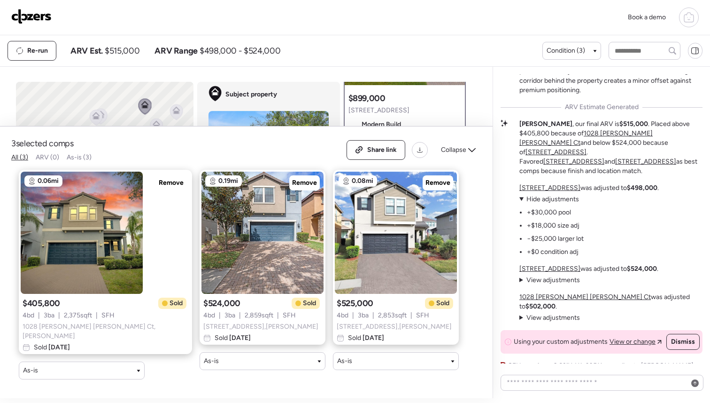
scroll to position [-5, 0]
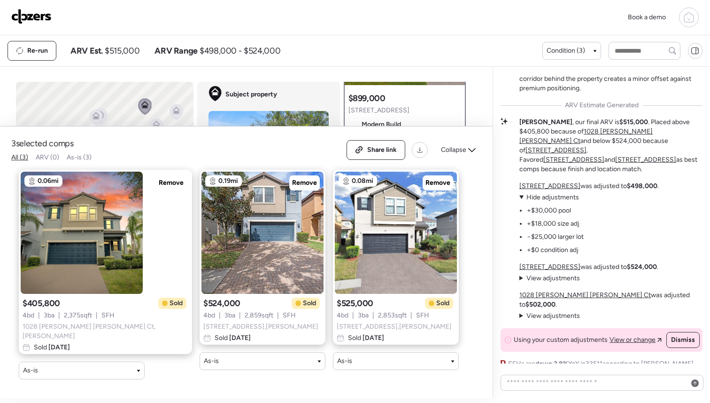
click at [522, 202] on summary "View adjustments Hide adjustments" at bounding box center [552, 197] width 64 height 9
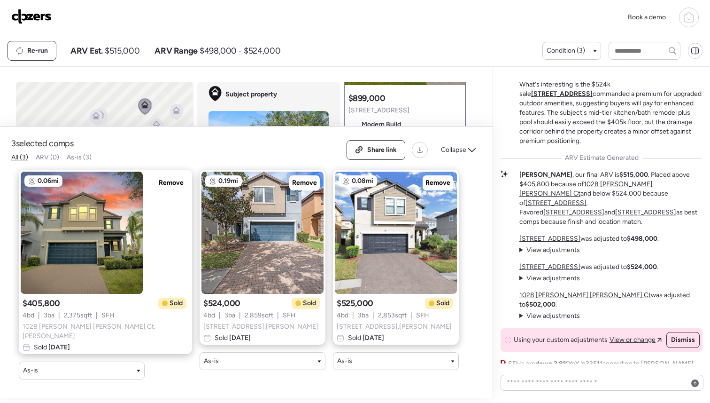
scroll to position [0, 0]
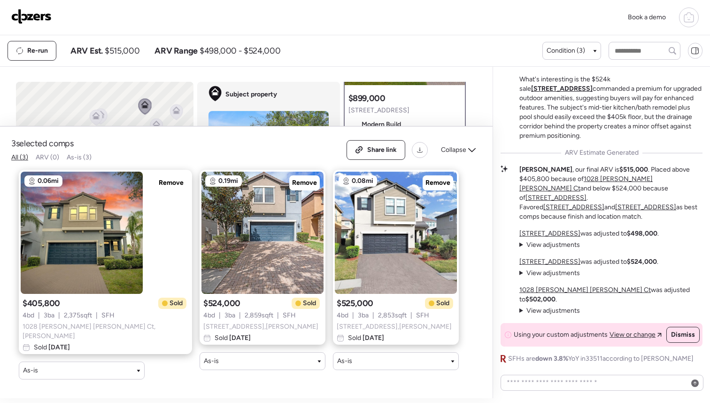
click at [522, 309] on summary "View adjustments Hide adjustments" at bounding box center [550, 310] width 61 height 9
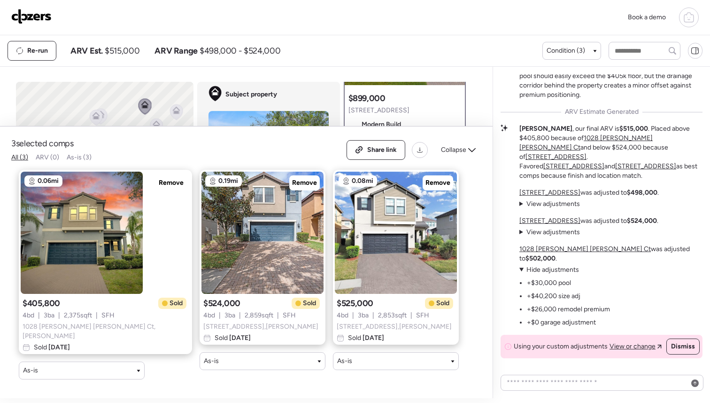
scroll to position [-19, 0]
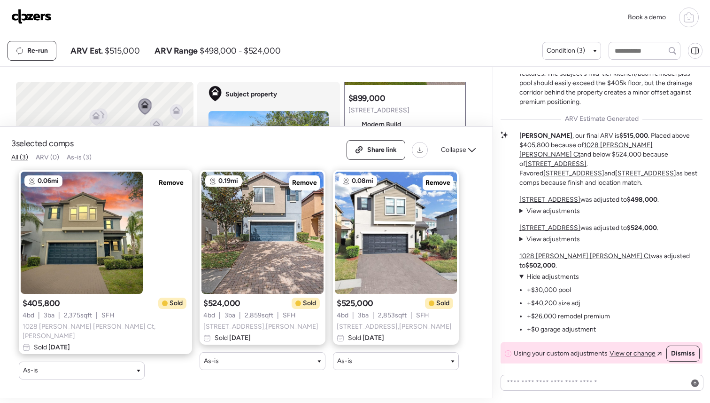
click at [522, 277] on summary "View adjustments Hide adjustments" at bounding box center [565, 276] width 91 height 9
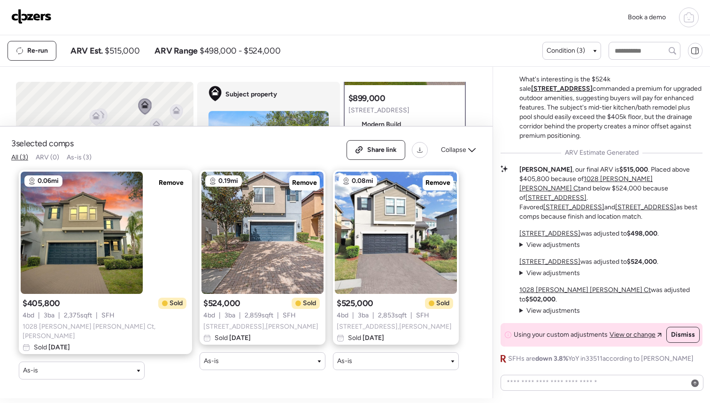
click at [522, 278] on summary "View adjustments Hide adjustments" at bounding box center [550, 272] width 61 height 9
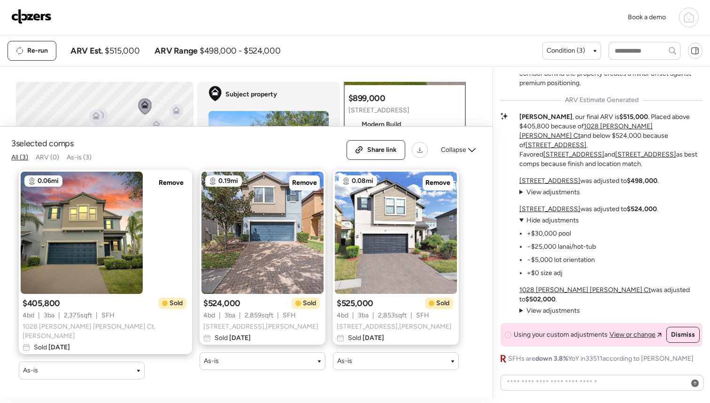
click at [522, 225] on summary "View adjustments Hide adjustments" at bounding box center [558, 220] width 77 height 9
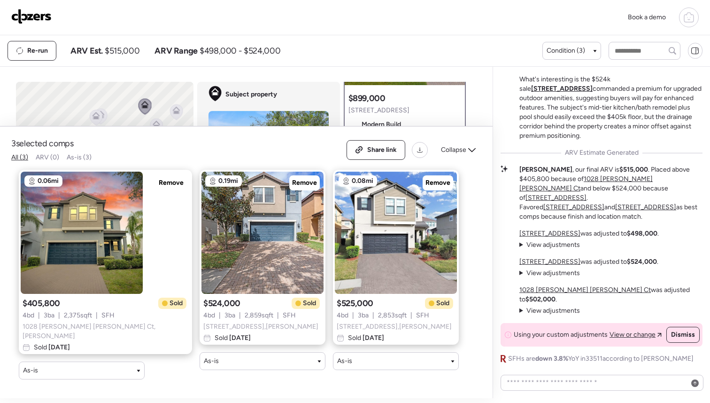
click at [636, 334] on span "View or change" at bounding box center [633, 334] width 46 height 9
click at [545, 237] on u "[STREET_ADDRESS]" at bounding box center [550, 233] width 61 height 8
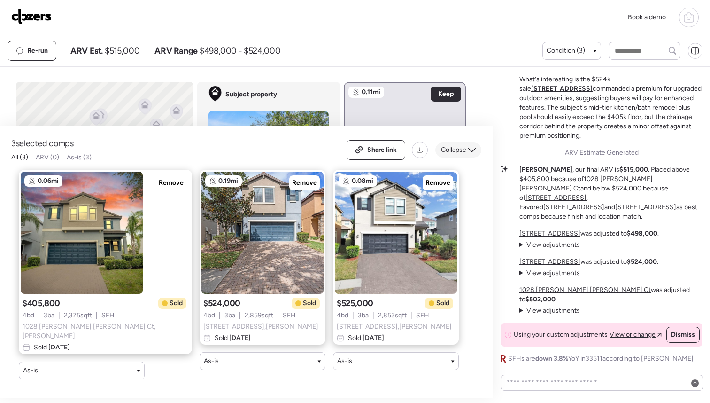
click at [469, 154] on div "Collapse" at bounding box center [459, 149] width 46 height 15
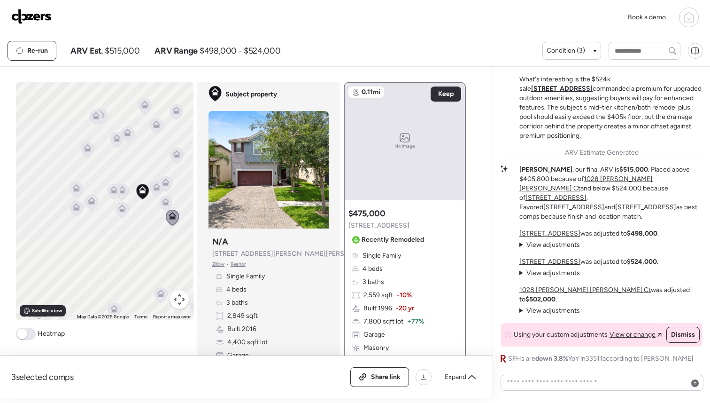
click at [546, 265] on u "[STREET_ADDRESS]" at bounding box center [550, 261] width 61 height 8
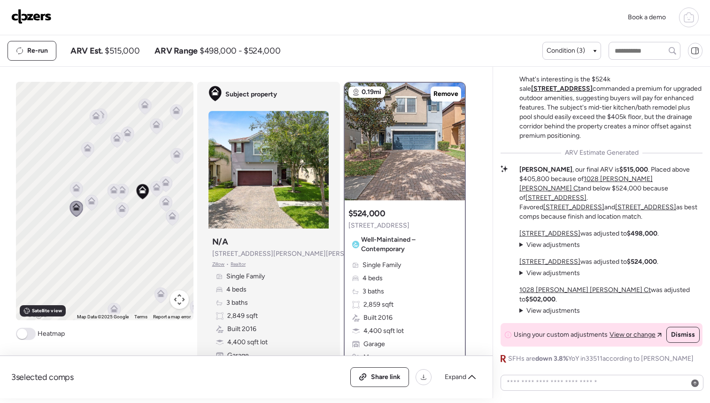
click at [550, 294] on u "1028 [PERSON_NAME] [PERSON_NAME] Ct" at bounding box center [586, 290] width 132 height 8
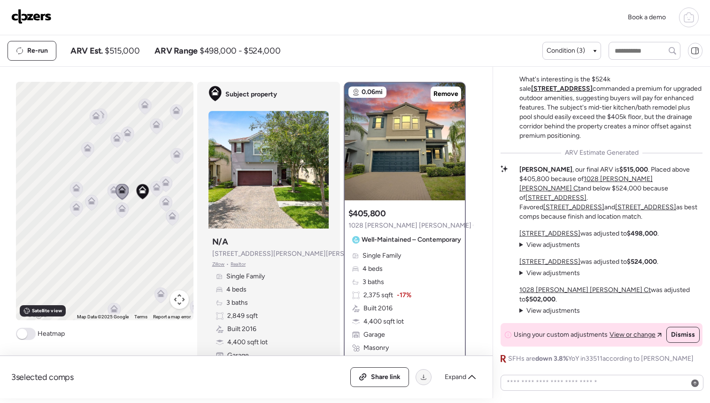
click at [425, 378] on icon at bounding box center [424, 377] width 8 height 8
click at [474, 374] on icon at bounding box center [472, 377] width 8 height 8
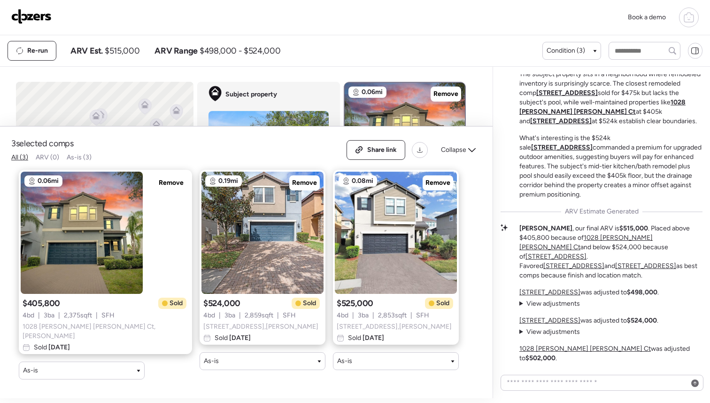
scroll to position [-62, 0]
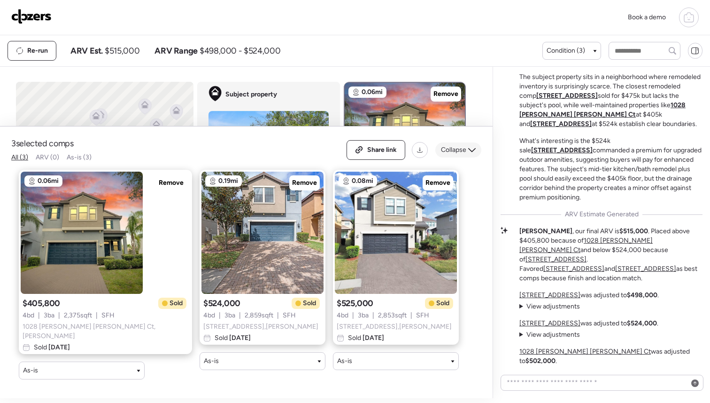
click at [474, 154] on icon at bounding box center [472, 150] width 8 height 8
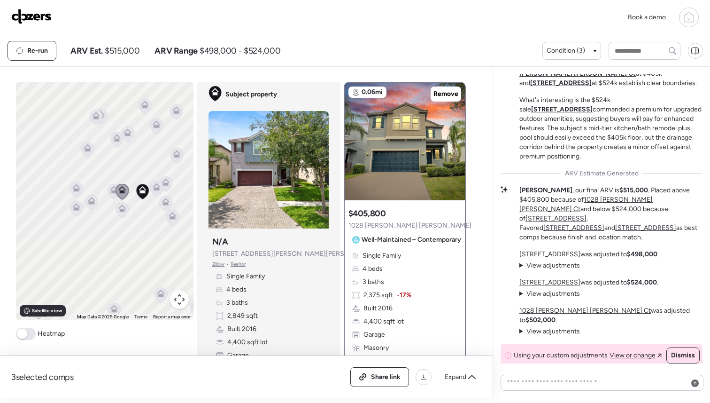
scroll to position [0, 0]
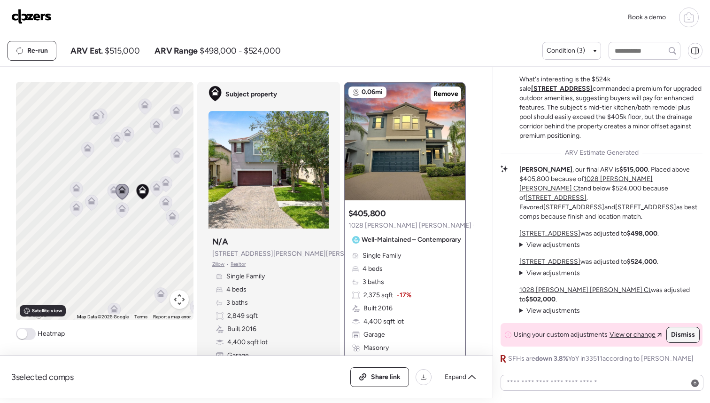
click at [689, 334] on span "Dismiss" at bounding box center [683, 334] width 24 height 9
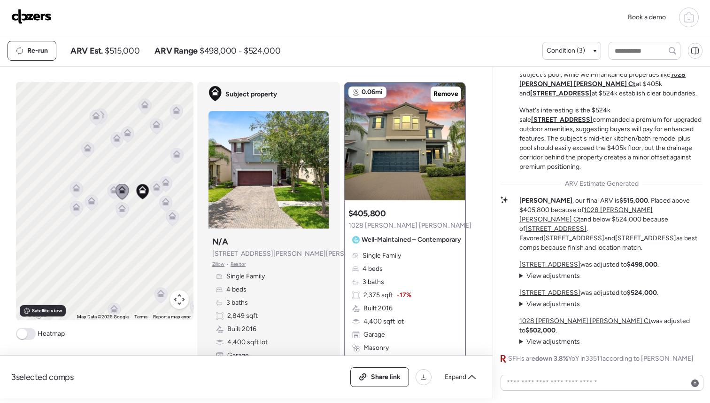
click at [524, 343] on summary "View adjustments Hide adjustments" at bounding box center [550, 341] width 61 height 9
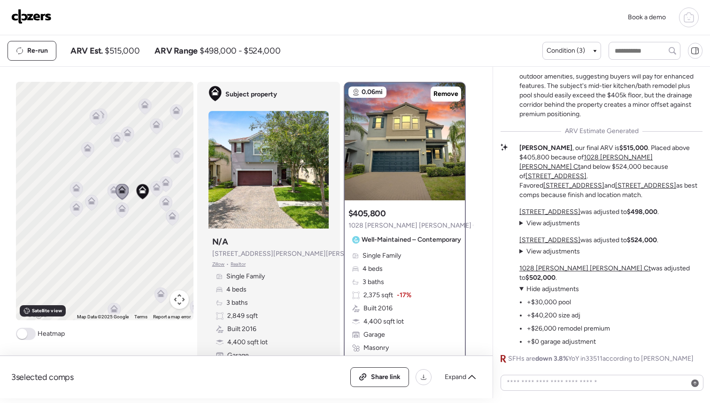
click at [559, 272] on u "1028 [PERSON_NAME] [PERSON_NAME] Ct" at bounding box center [586, 268] width 132 height 8
click at [538, 272] on u "1028 [PERSON_NAME] [PERSON_NAME] Ct" at bounding box center [586, 268] width 132 height 8
click at [539, 380] on textarea at bounding box center [602, 382] width 195 height 13
